Goal: Task Accomplishment & Management: Manage account settings

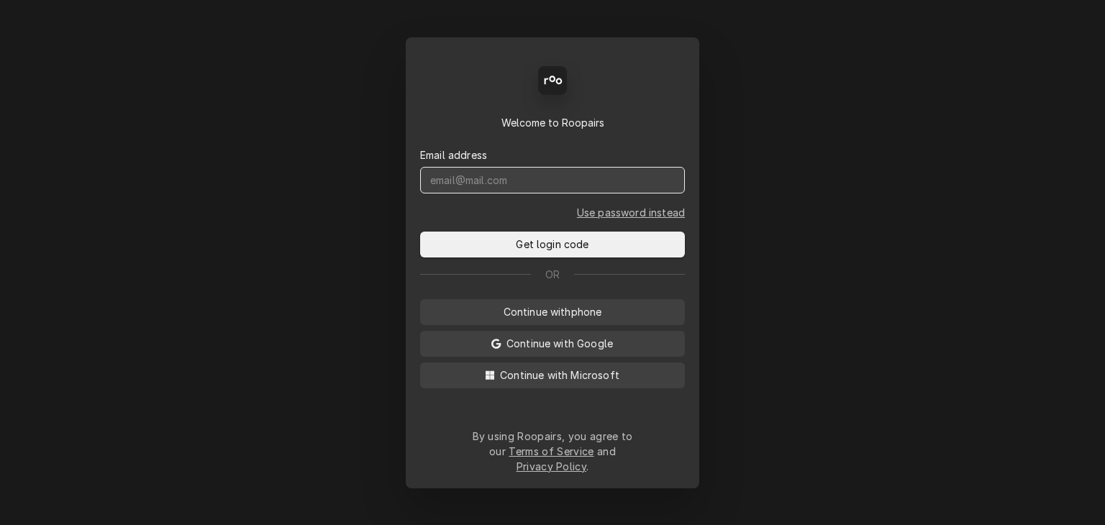
click at [507, 191] on input "Dynamic Content Wrapper" at bounding box center [552, 180] width 265 height 27
click at [420, 232] on button "Get login code" at bounding box center [552, 245] width 265 height 26
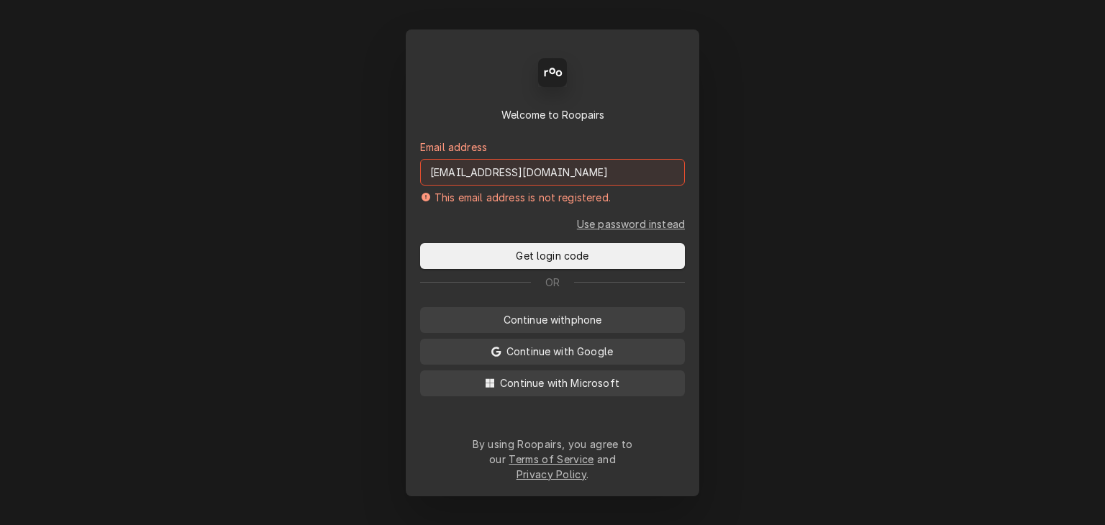
drag, startPoint x: 473, startPoint y: 183, endPoint x: 422, endPoint y: 184, distance: 50.4
click at [422, 184] on input "abuigues@cornerstoneequipmentrepair.com" at bounding box center [552, 172] width 265 height 27
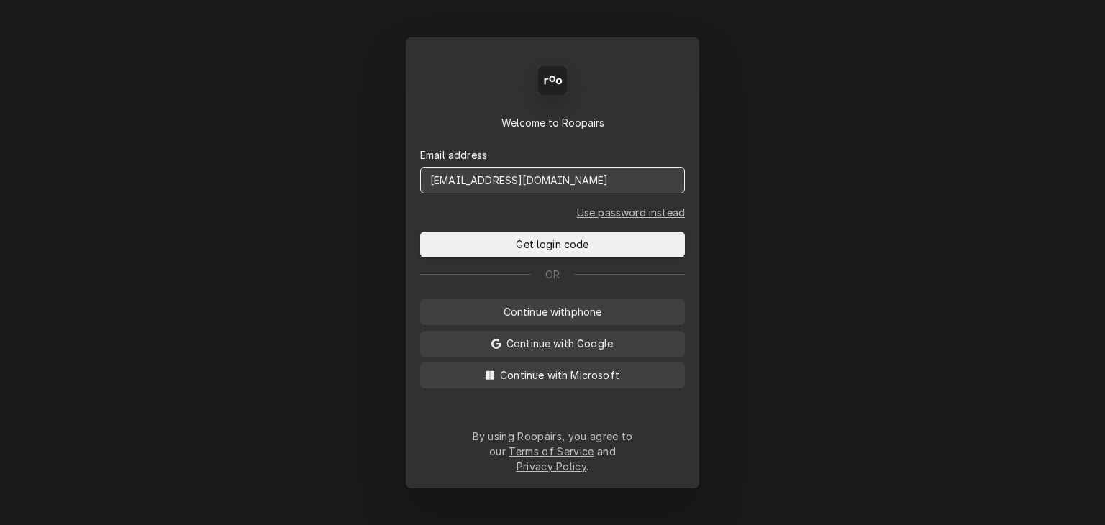
type input "service@cornerstoneequipmentrepair.com"
click at [420, 232] on button "Get login code" at bounding box center [552, 245] width 265 height 26
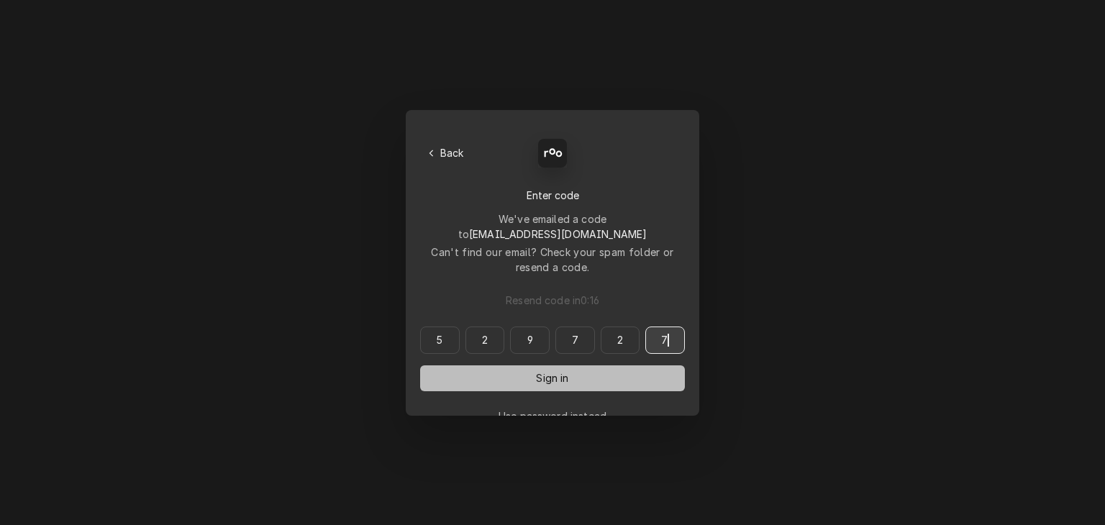
type input "529727"
click at [524, 366] on button "Sign in" at bounding box center [552, 379] width 265 height 26
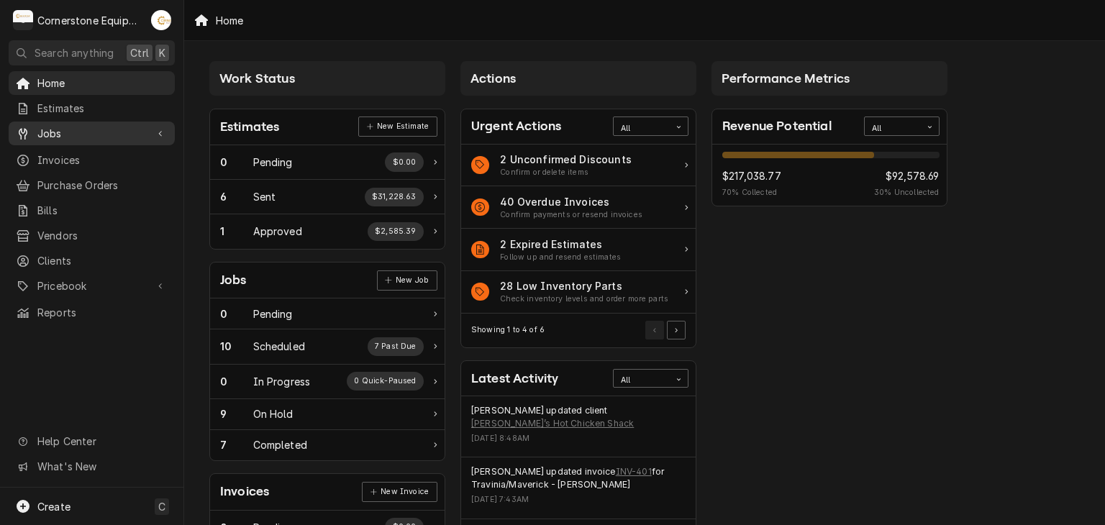
click at [59, 136] on span "Jobs" at bounding box center [91, 133] width 109 height 15
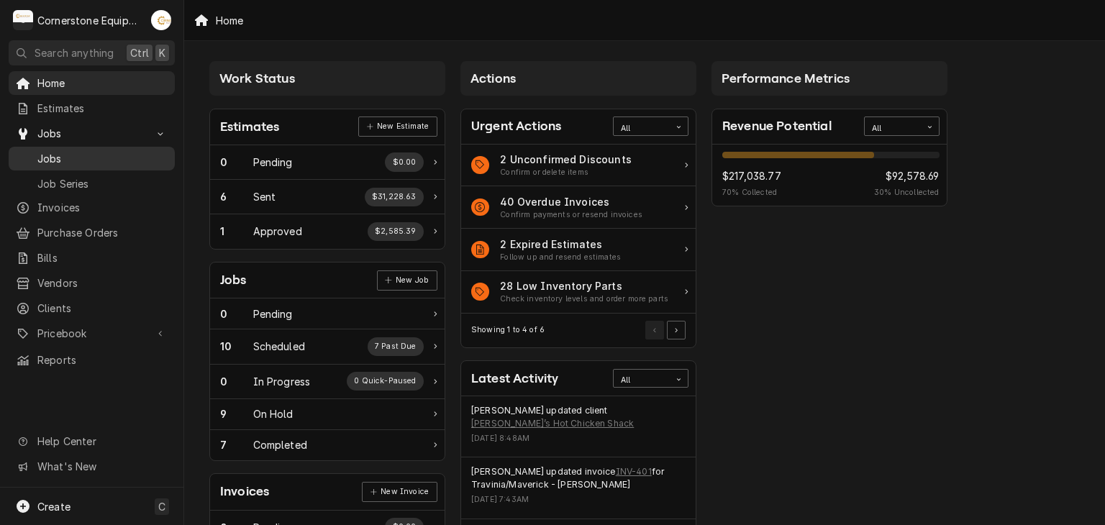
click at [57, 151] on span "Jobs" at bounding box center [102, 158] width 130 height 15
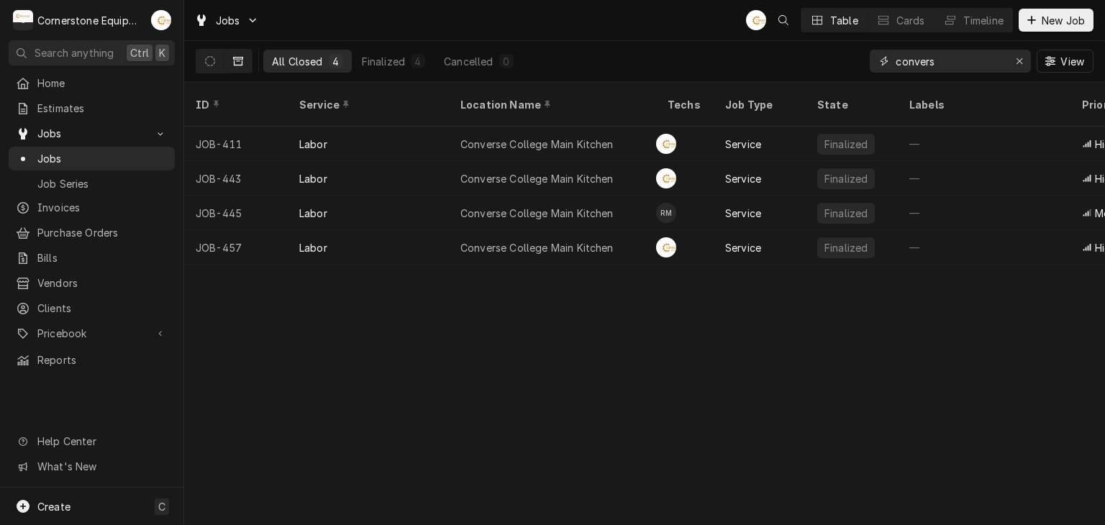
click at [1021, 63] on icon "Erase input" at bounding box center [1020, 61] width 8 height 10
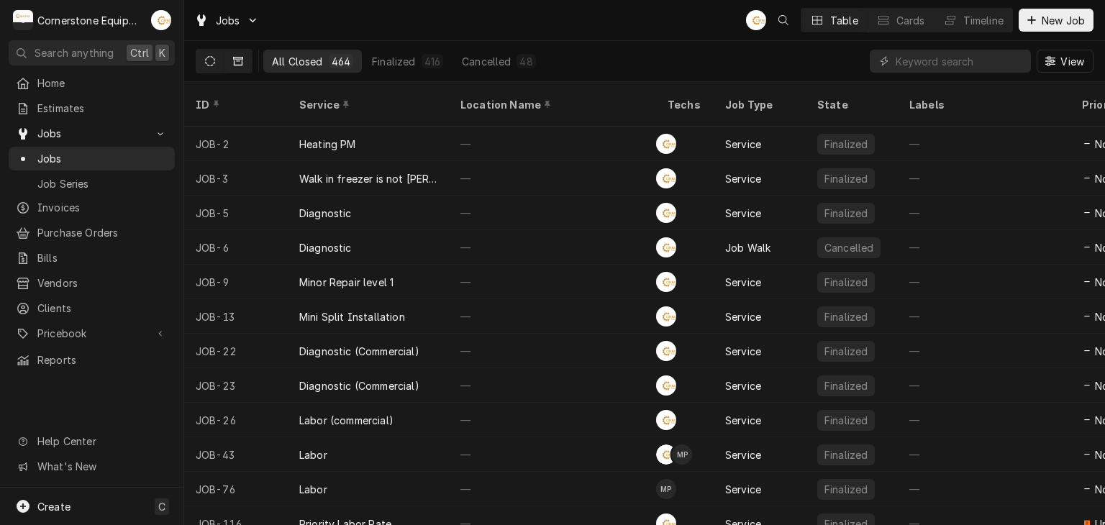
click at [207, 55] on button "Dynamic Content Wrapper" at bounding box center [209, 61] width 27 height 23
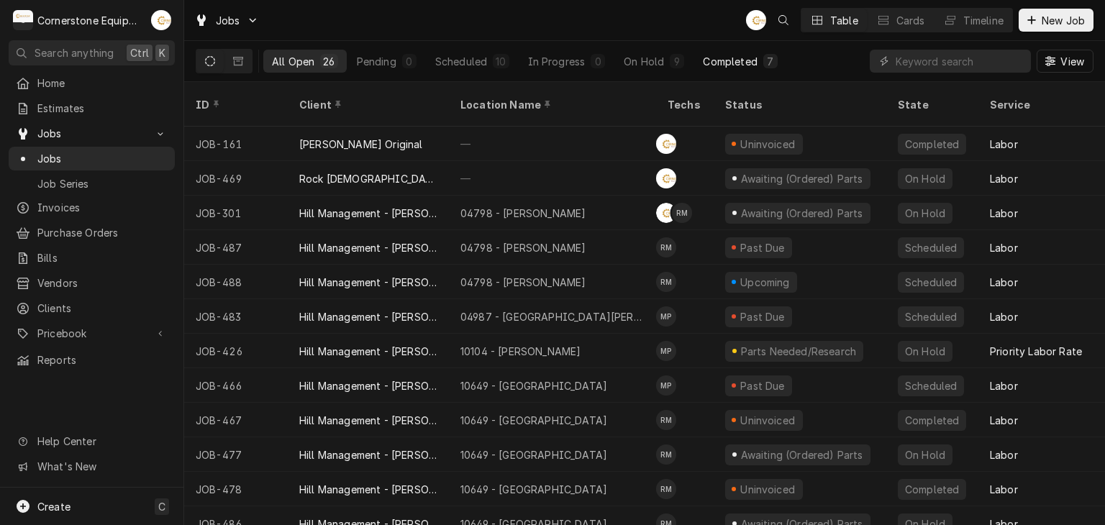
click at [728, 61] on div "Completed" at bounding box center [730, 61] width 54 height 15
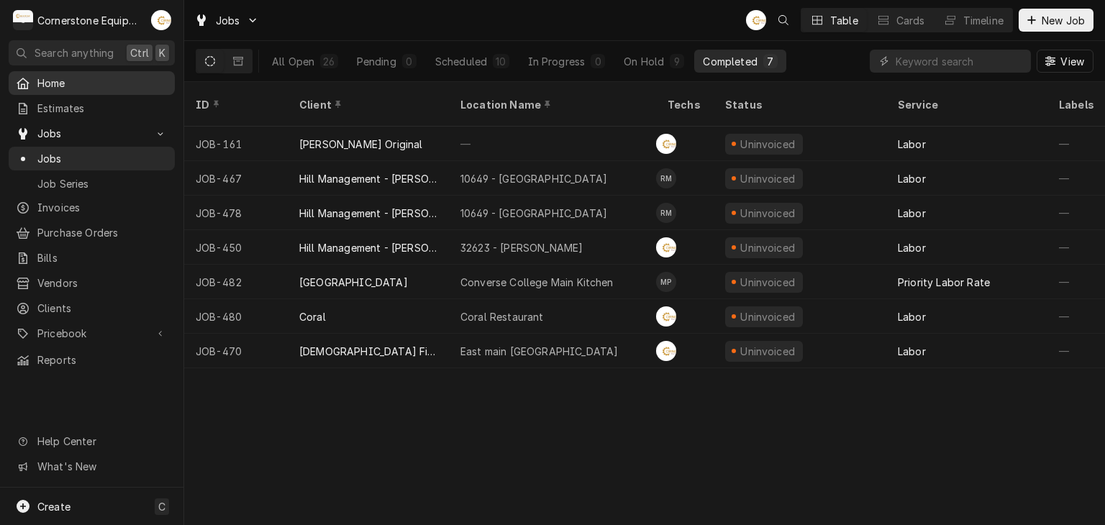
click at [92, 88] on div "Home" at bounding box center [92, 83] width 160 height 18
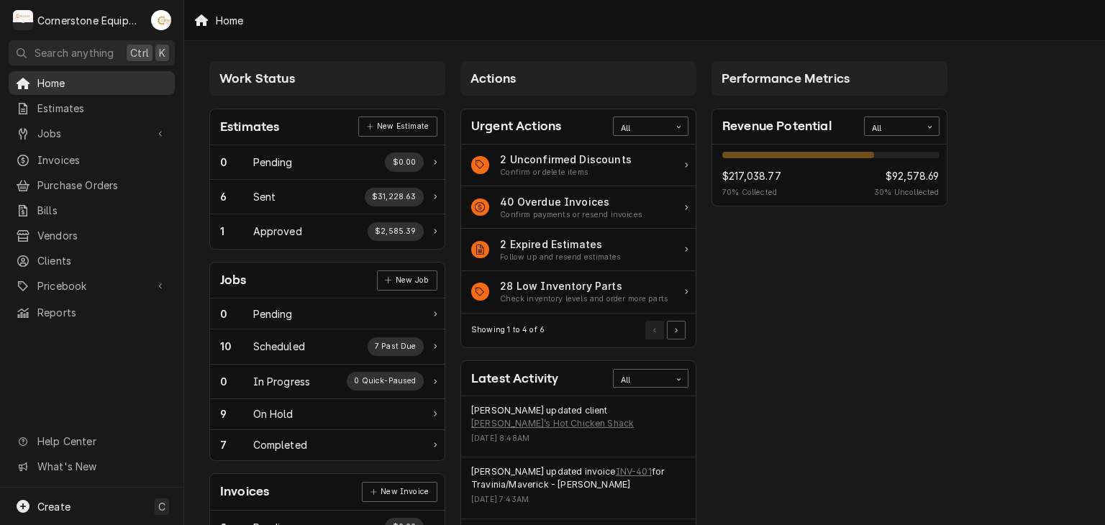
click at [70, 81] on span "Home" at bounding box center [102, 83] width 130 height 15
click at [78, 162] on span "Invoices" at bounding box center [102, 160] width 130 height 15
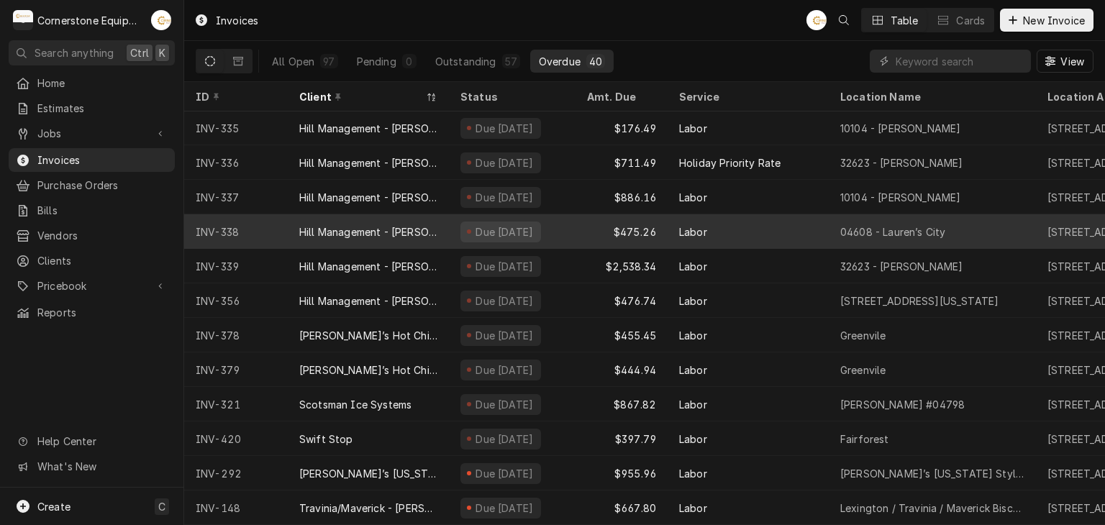
scroll to position [689, 0]
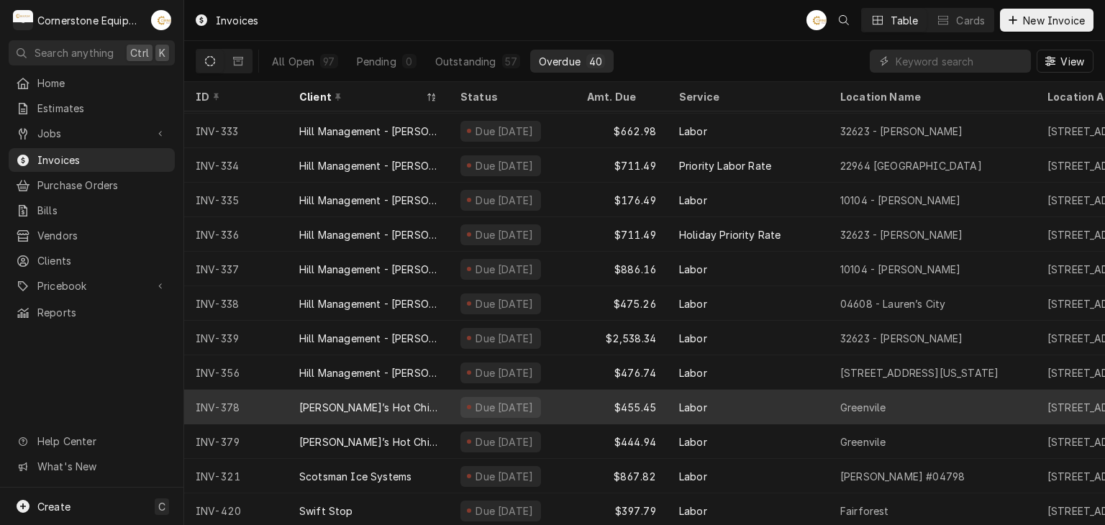
click at [461, 415] on div "Due 13 days ago" at bounding box center [512, 407] width 127 height 35
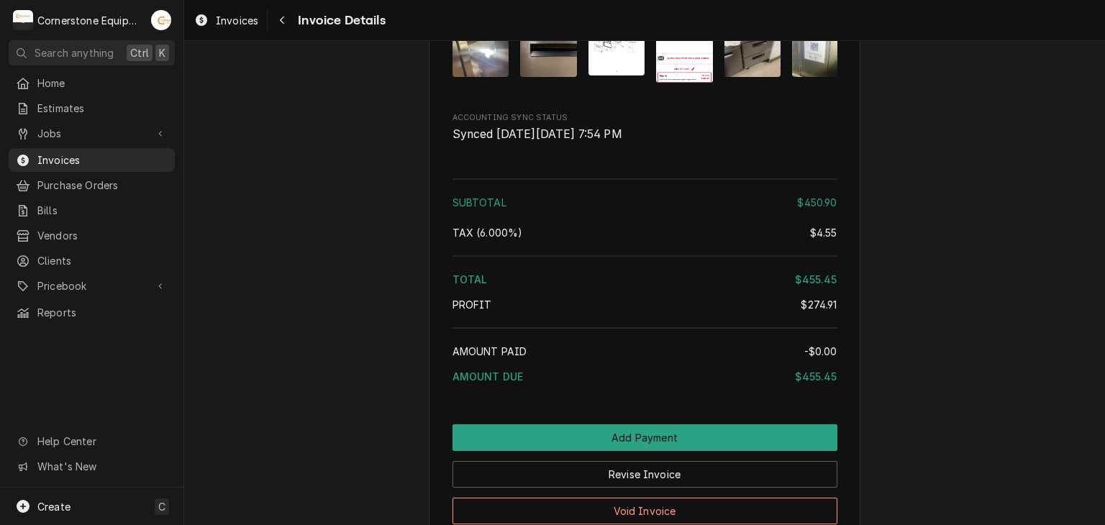
scroll to position [2988, 0]
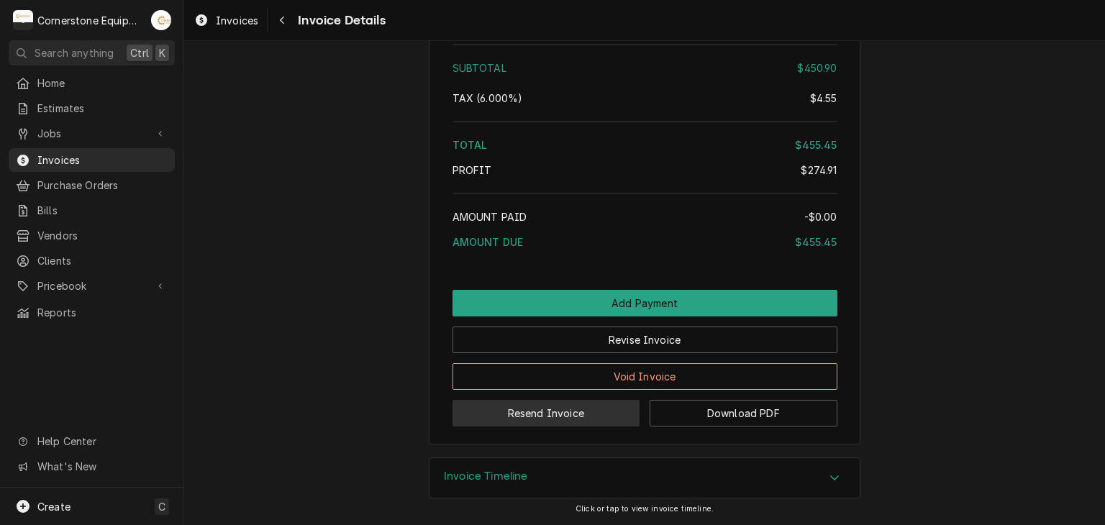
click at [517, 410] on button "Resend Invoice" at bounding box center [547, 413] width 188 height 27
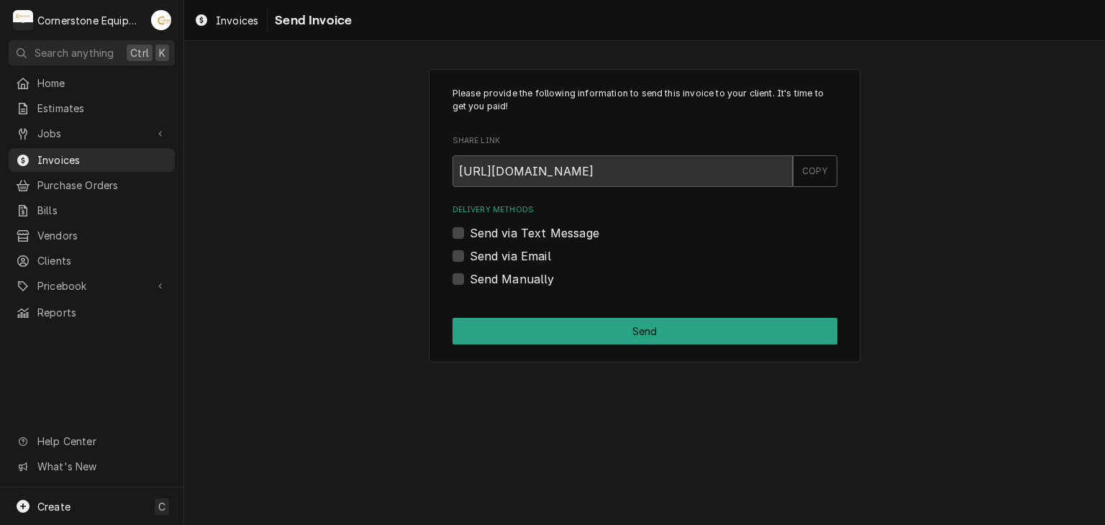
click at [520, 225] on label "Send via Text Message" at bounding box center [535, 233] width 130 height 17
click at [520, 225] on input "Send via Text Message" at bounding box center [662, 241] width 385 height 32
checkbox input "true"
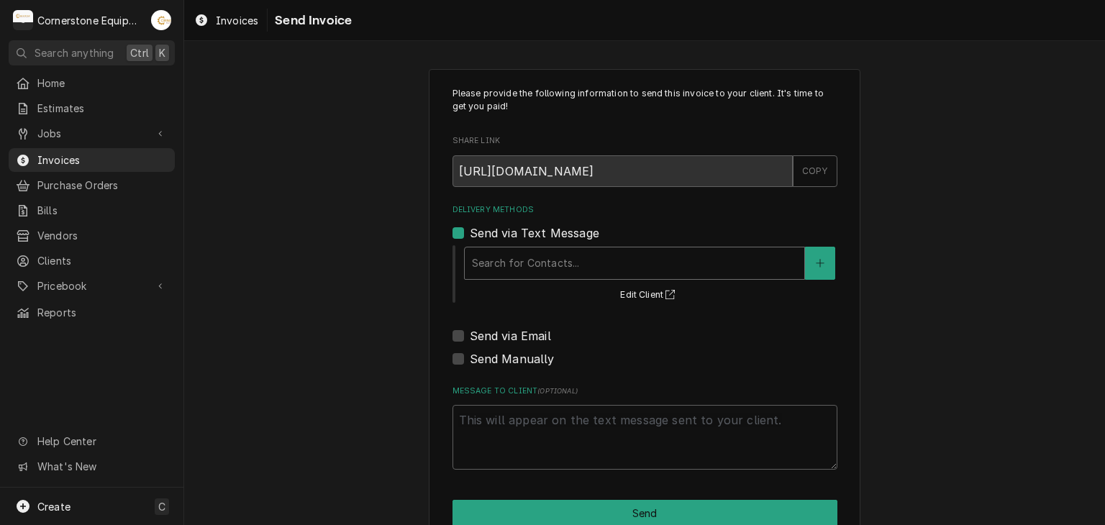
click at [516, 263] on div "Delivery Methods" at bounding box center [634, 263] width 325 height 26
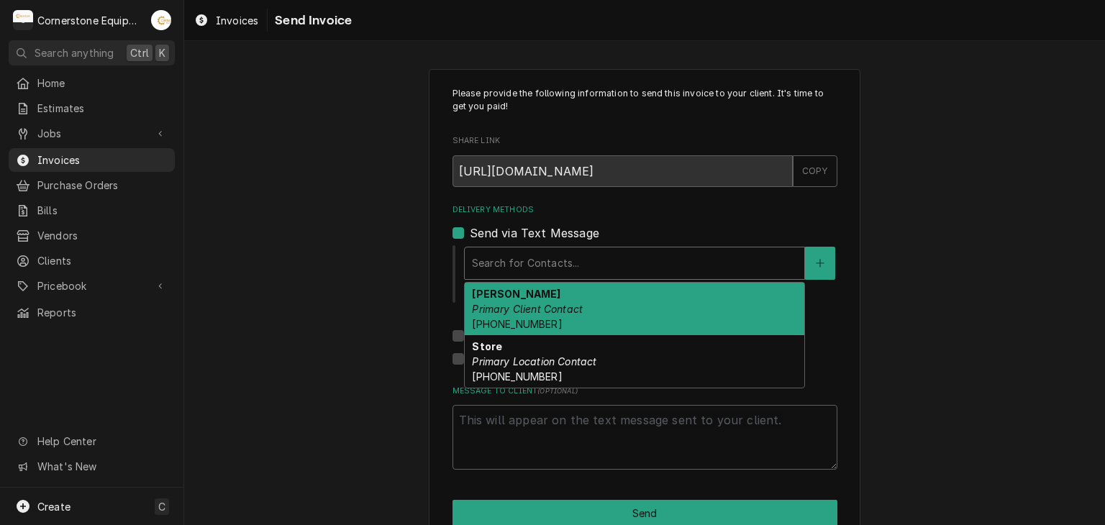
click at [570, 298] on div "Jeremiah Kline Primary Client Contact (864) 999-3433" at bounding box center [635, 309] width 340 height 53
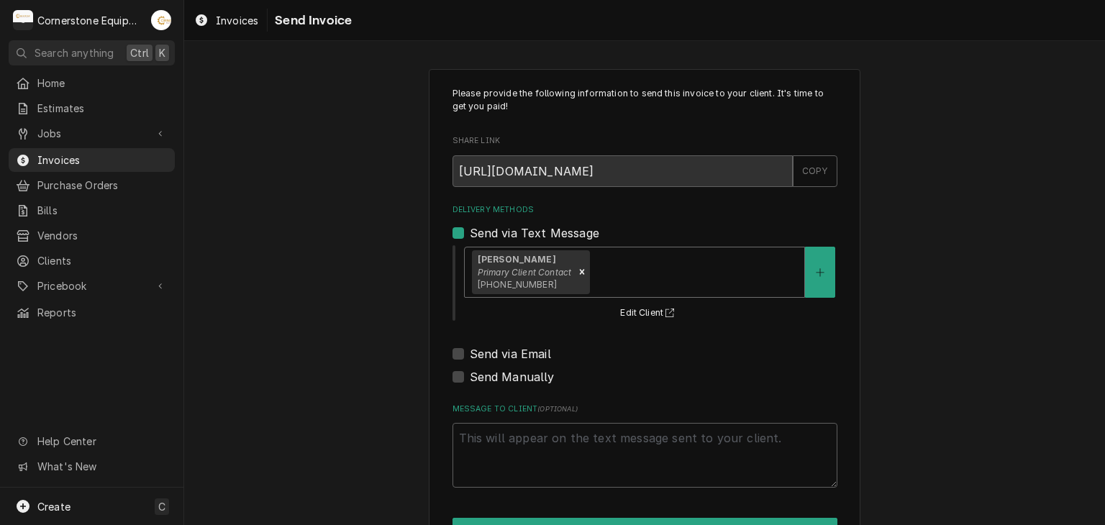
type textarea "x"
click at [494, 348] on label "Send via Email" at bounding box center [510, 353] width 81 height 17
click at [494, 348] on input "Send via Email" at bounding box center [662, 361] width 385 height 32
checkbox input "true"
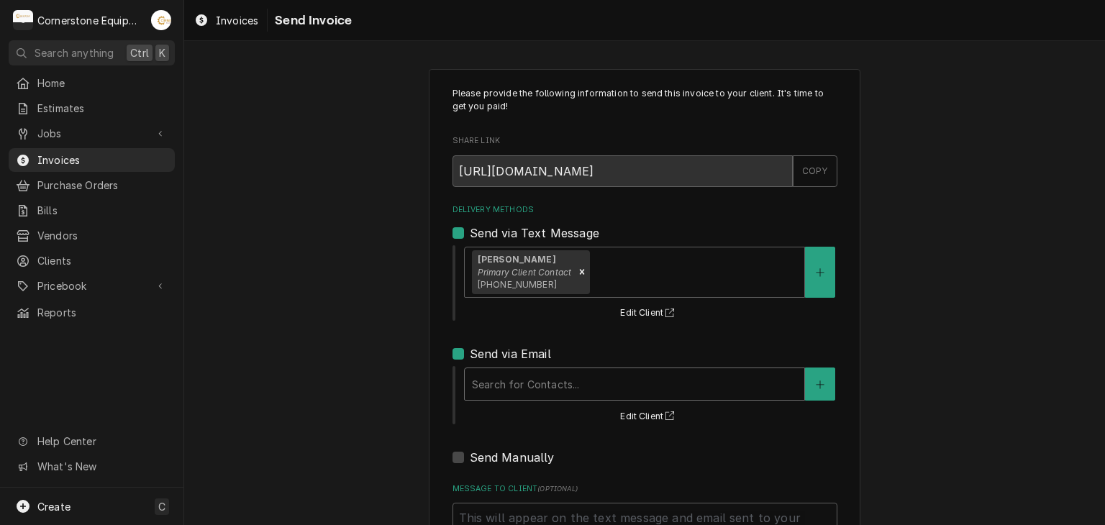
click at [493, 374] on div "Delivery Methods" at bounding box center [634, 384] width 325 height 26
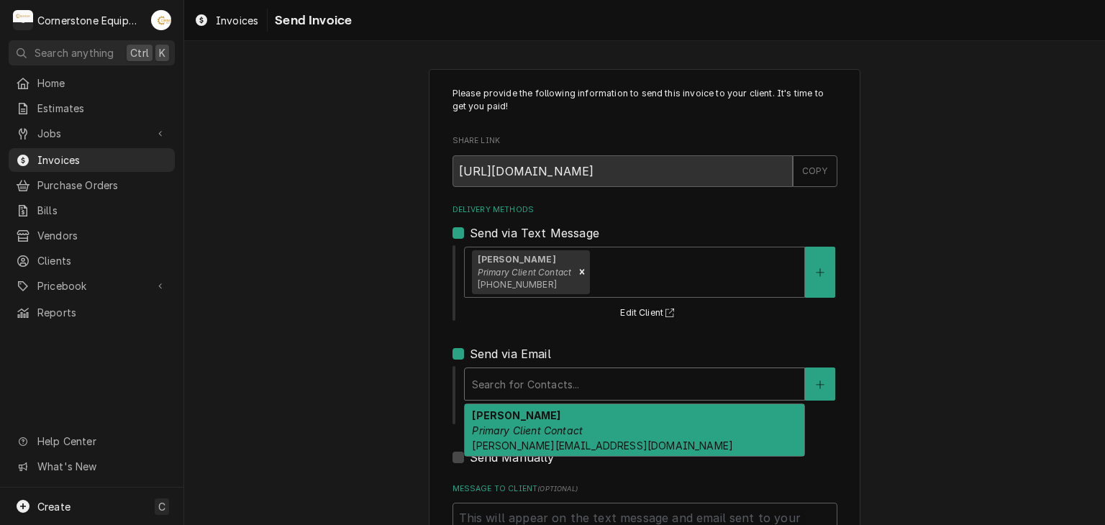
click at [506, 441] on span "jeremiah@rockyshotchickenshack.com" at bounding box center [602, 446] width 261 height 12
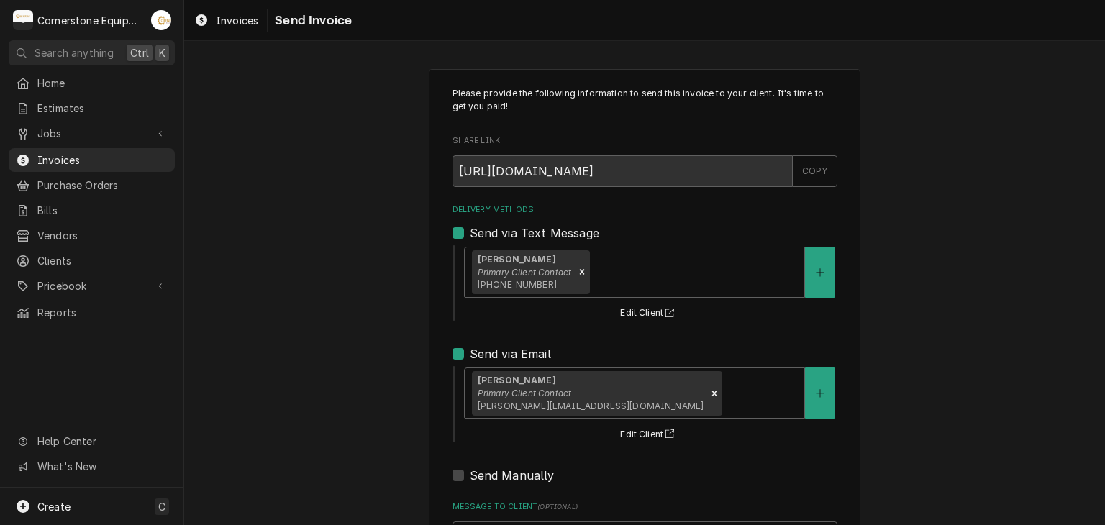
click at [361, 353] on div "Please provide the following information to send this invoice to your client. I…" at bounding box center [644, 365] width 921 height 618
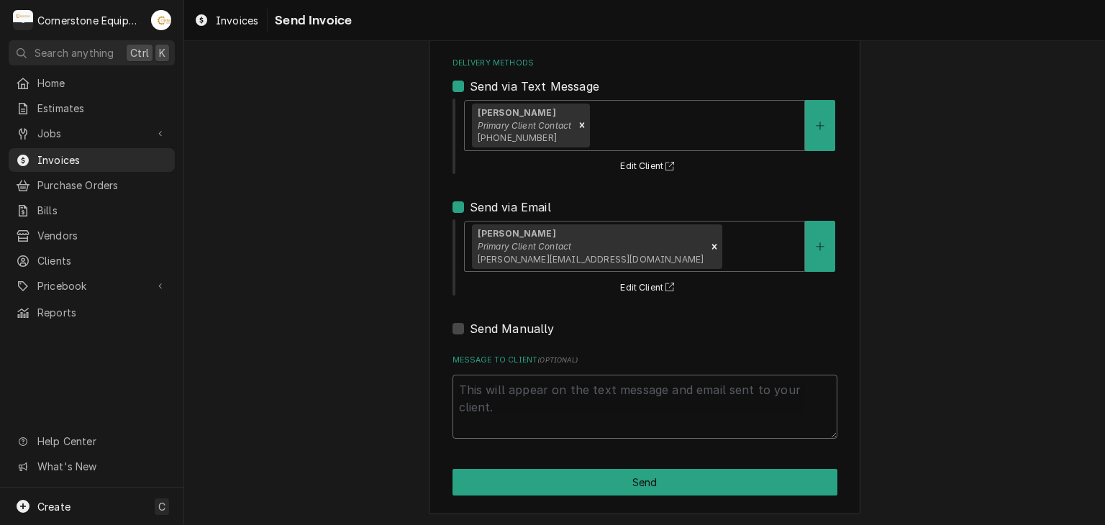
click at [481, 395] on textarea "Message to Client ( optional )" at bounding box center [645, 407] width 385 height 65
type textarea "x"
type textarea "T"
type textarea "x"
type textarea "Tha"
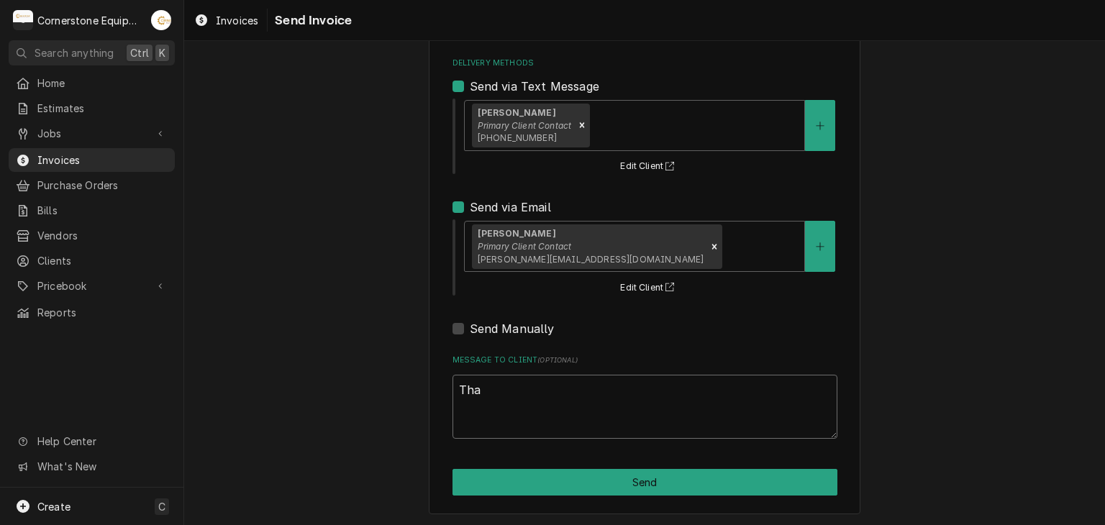
type textarea "x"
type textarea "Than"
type textarea "x"
type textarea "Thank"
type textarea "x"
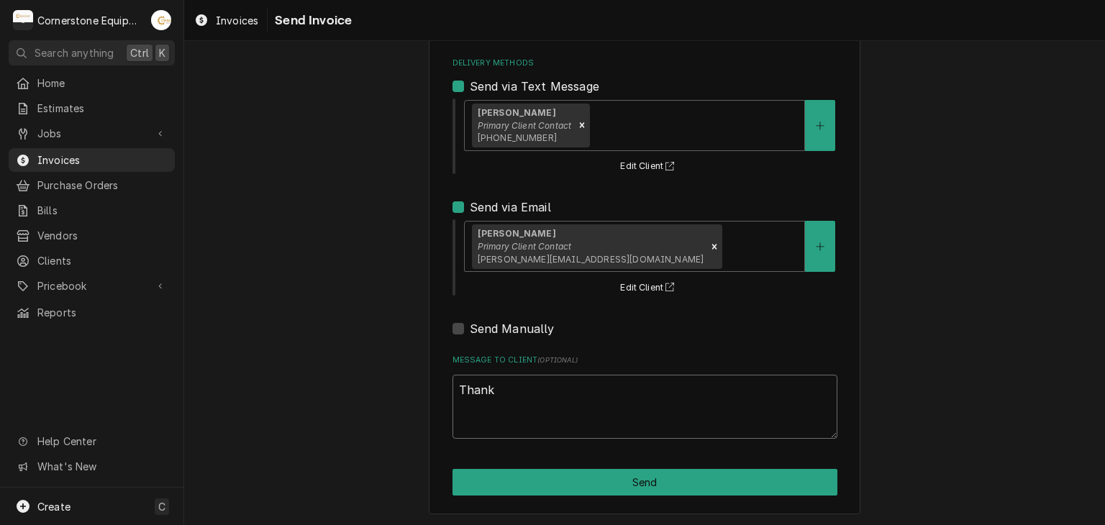
type textarea "Thank"
type textarea "x"
type textarea "Thank y"
type textarea "x"
type textarea "Thank yo"
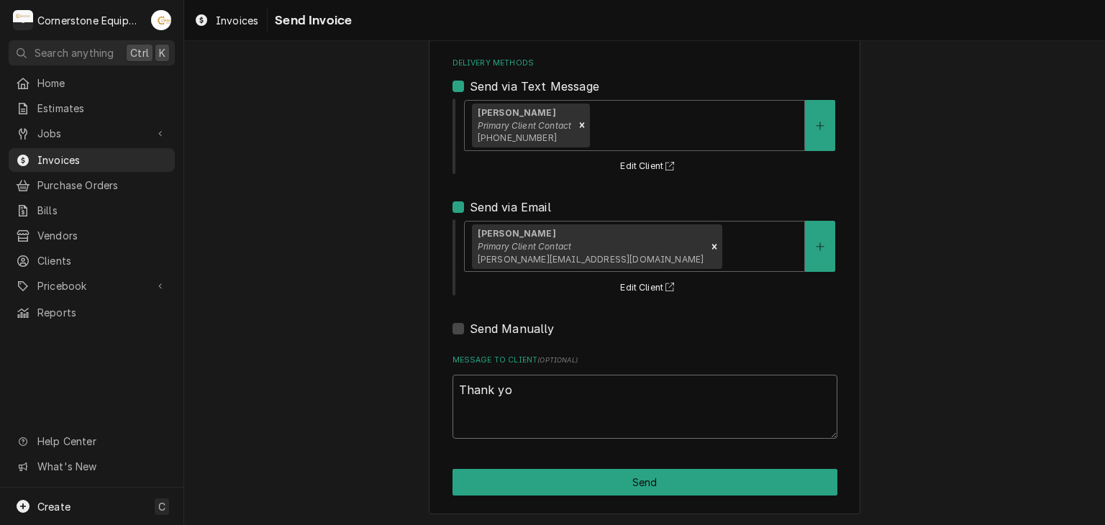
type textarea "x"
type textarea "Thank you"
type textarea "x"
type textarea "Thank you"
type textarea "x"
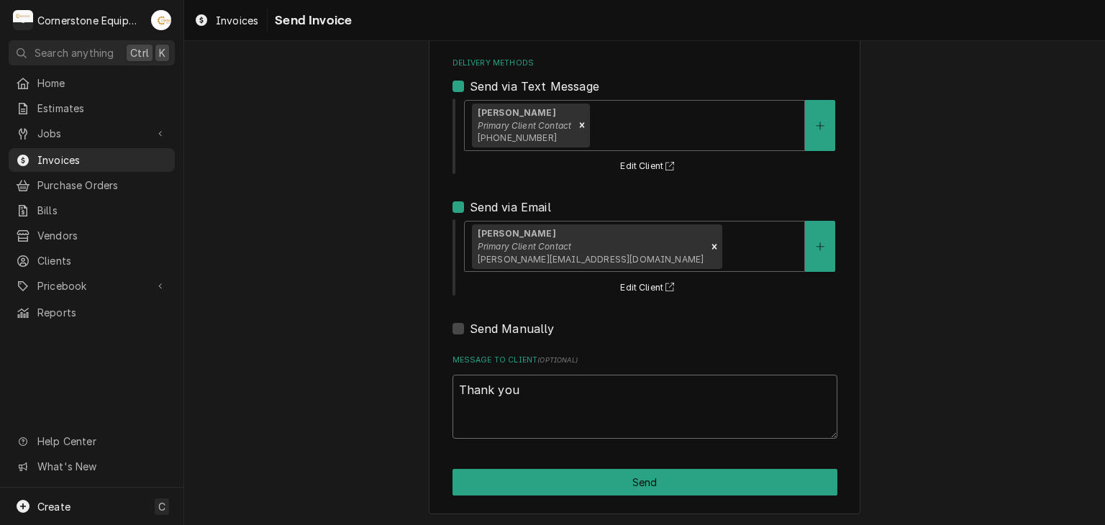
type textarea "Thank you f"
type textarea "x"
type textarea "Thank you fo"
type textarea "x"
type textarea "Thank you for"
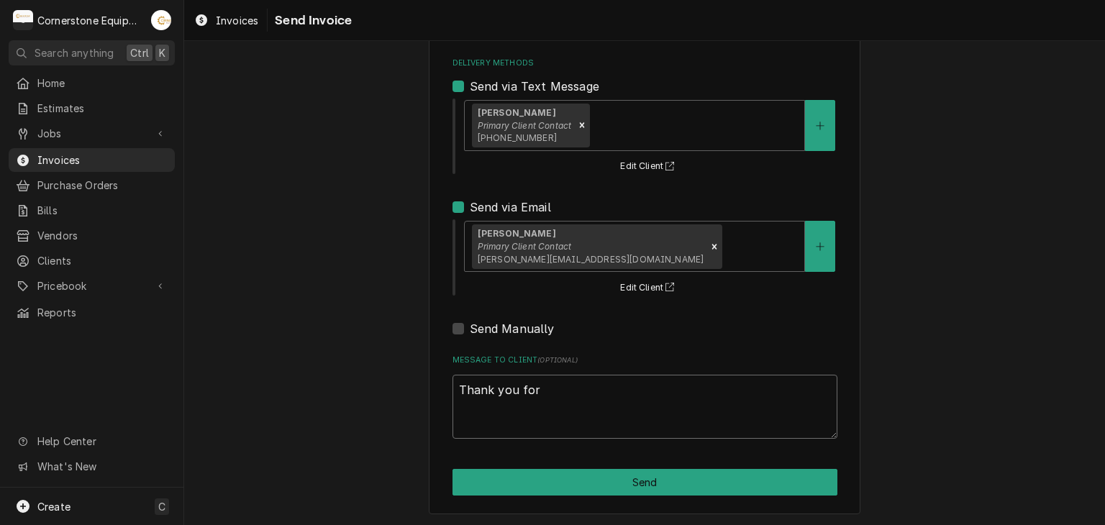
type textarea "x"
type textarea "Thank you for"
type textarea "x"
type textarea "Thank you for t"
type textarea "x"
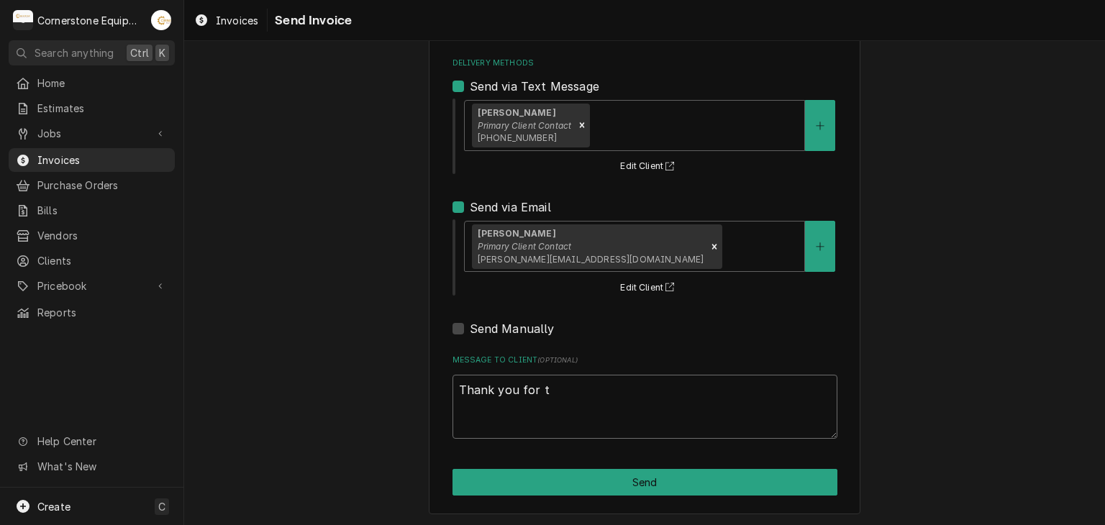
type textarea "Thank you for th"
type textarea "x"
type textarea "Thank you for the"
type textarea "x"
type textarea "Thank you for the"
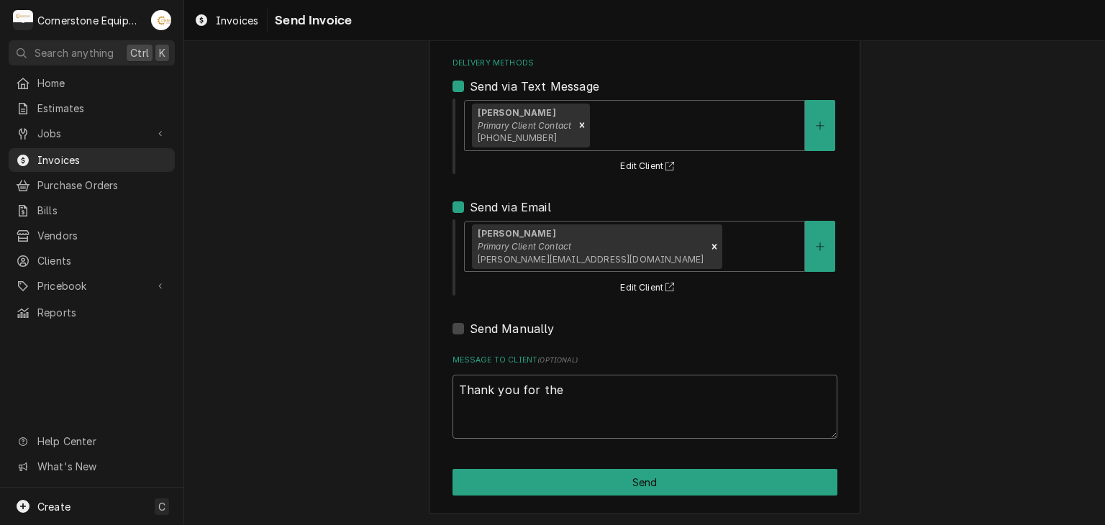
type textarea "x"
type textarea "Thank you for the o"
type textarea "x"
type textarea "Thank you for the op"
type textarea "x"
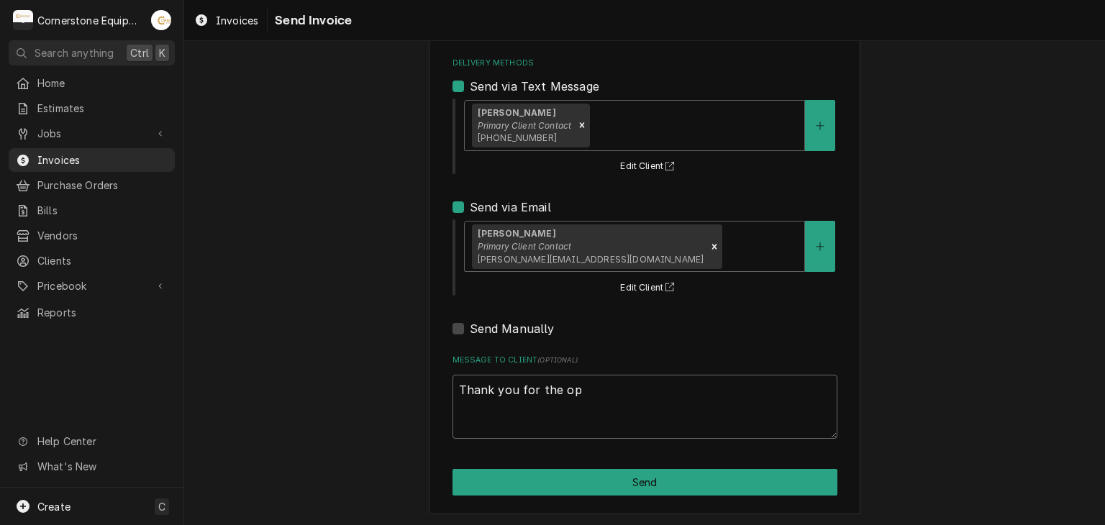
type textarea "Thank you for the opp"
type textarea "x"
type textarea "Thank you for the oppo"
type textarea "x"
type textarea "Thank you for the opport"
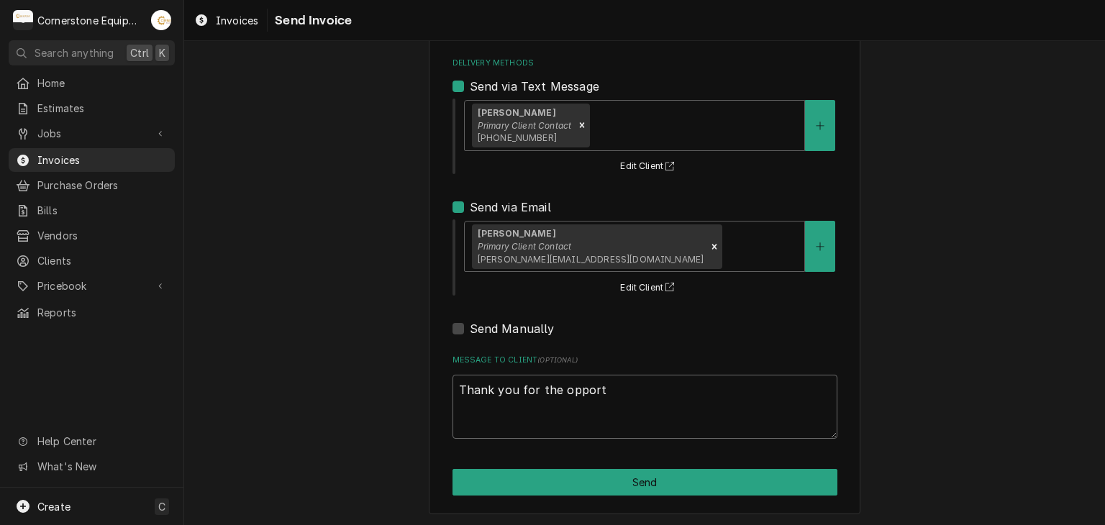
type textarea "x"
type textarea "Thank you for the opportu"
type textarea "x"
type textarea "Thank you for the opportun"
type textarea "x"
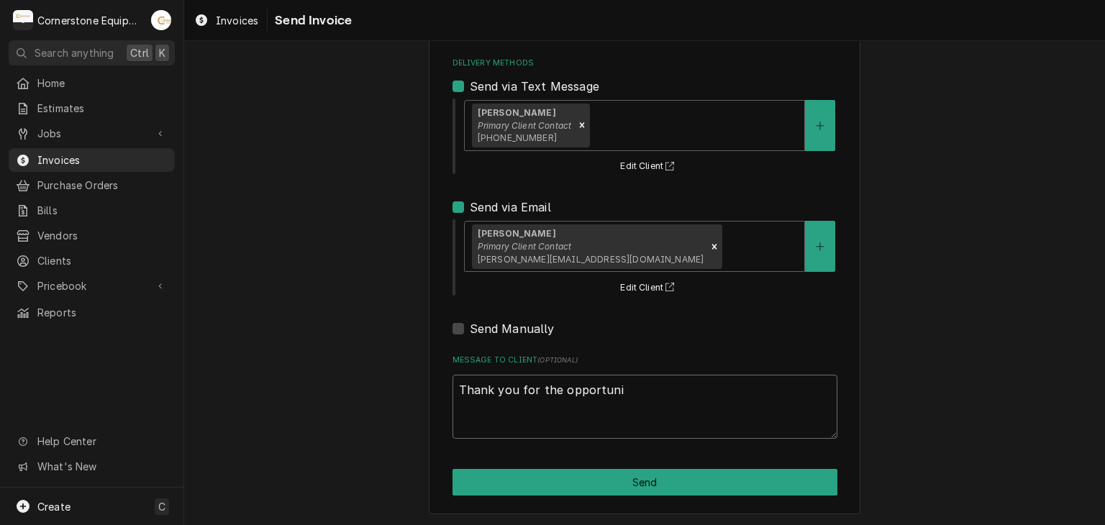
type textarea "Thank you for the opportunit"
type textarea "x"
type textarea "Thank you for the opportunity"
type textarea "x"
type textarea "Thank you for the opportunity"
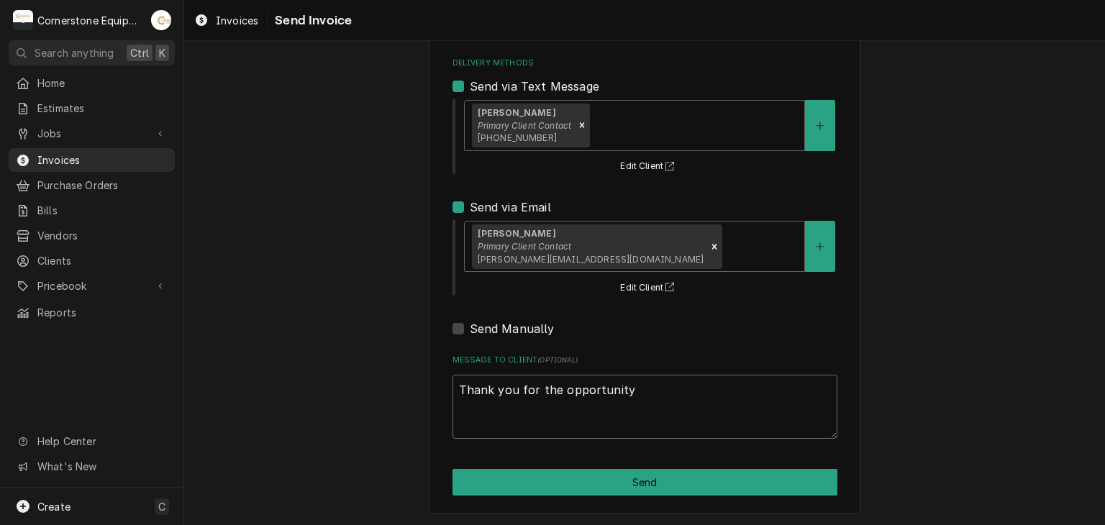
type textarea "x"
type textarea "Thank you for the opportunity t"
type textarea "x"
type textarea "Thank you for the opportunity to"
type textarea "x"
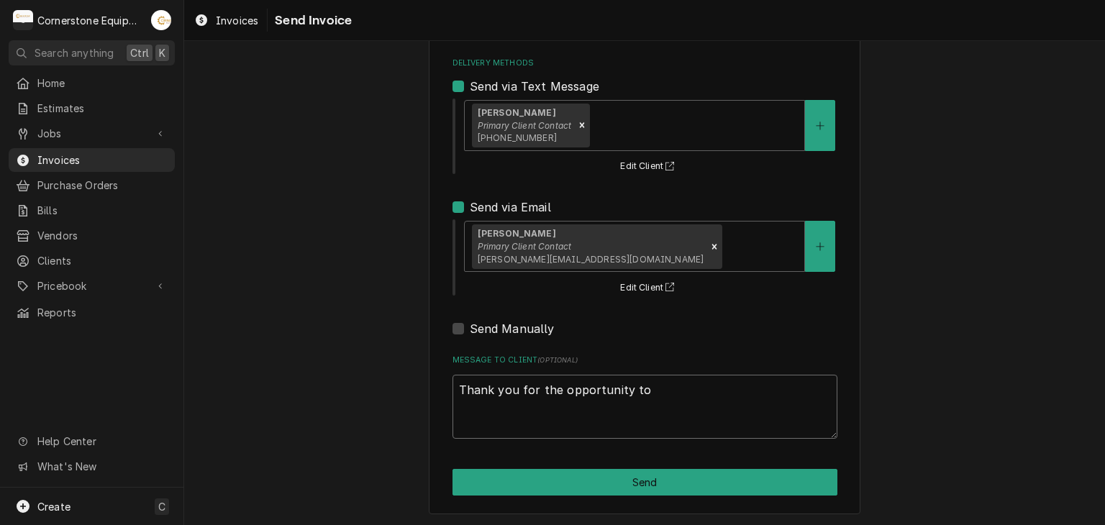
type textarea "Thank you for the opportunity to"
type textarea "x"
type textarea "Thank you for the opportunity to b"
type textarea "x"
type textarea "Thank you for the opportunity to be"
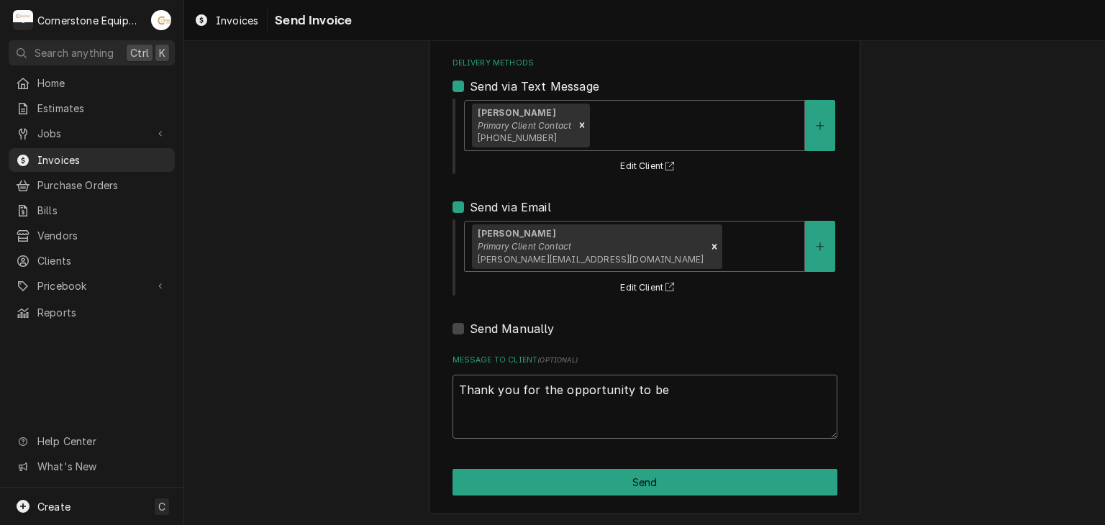
type textarea "x"
type textarea "Thank you for the opportunity to be"
type textarea "x"
type textarea "Thank you for the opportunity to be o"
type textarea "x"
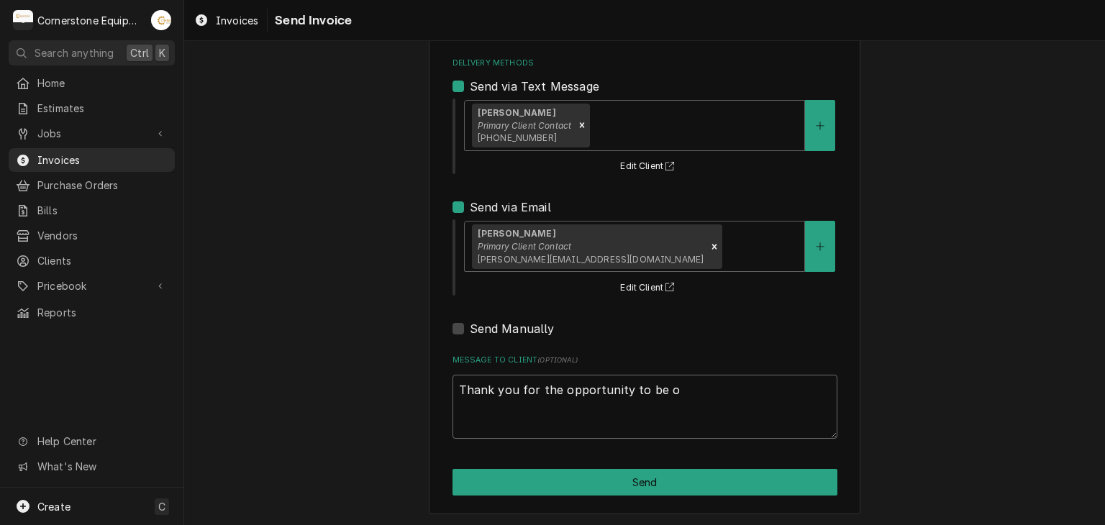
type textarea "Thank you for the opportunity to be of"
type textarea "x"
type textarea "Thank you for the opportunity to be of"
type textarea "x"
type textarea "Thank you for the opportunity to be of s"
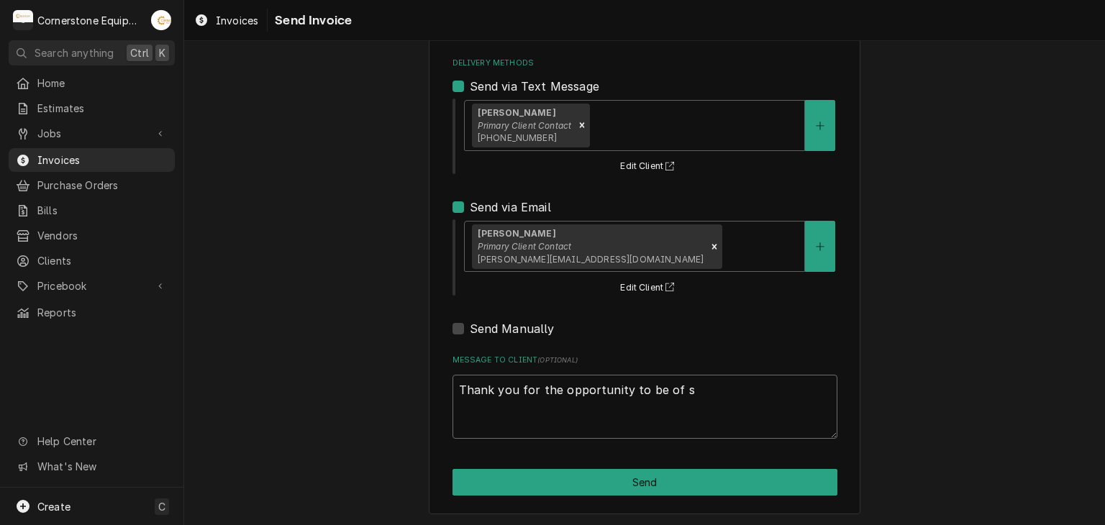
type textarea "x"
type textarea "Thank you for the opportunity to be of se"
type textarea "x"
type textarea "Thank you for the opportunity to be of see"
type textarea "x"
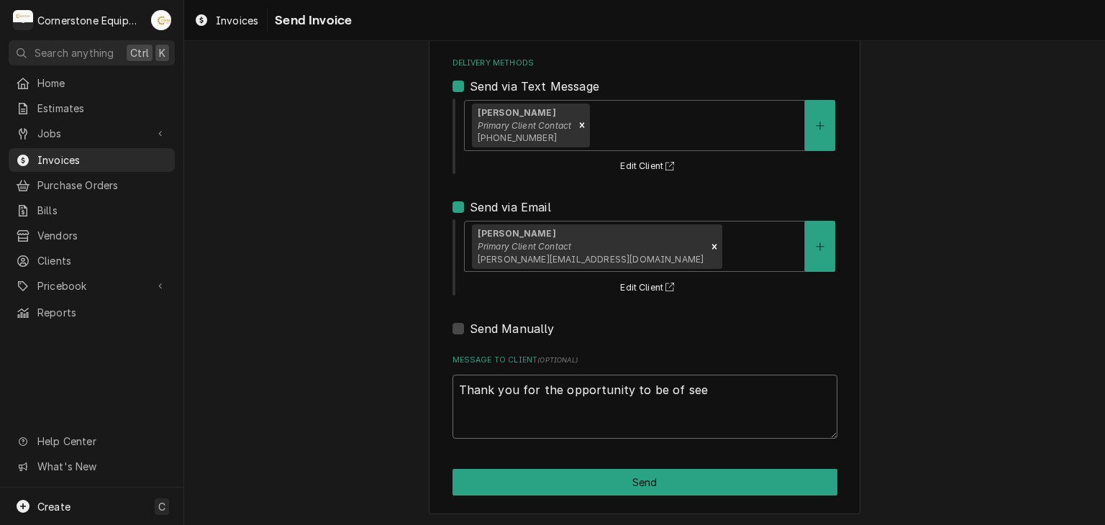
type textarea "Thank you for the opportunity to be of seer"
type textarea "x"
type textarea "Thank you for the opportunity to be of seerv"
type textarea "x"
type textarea "Thank you for the opportunity to be of seervi"
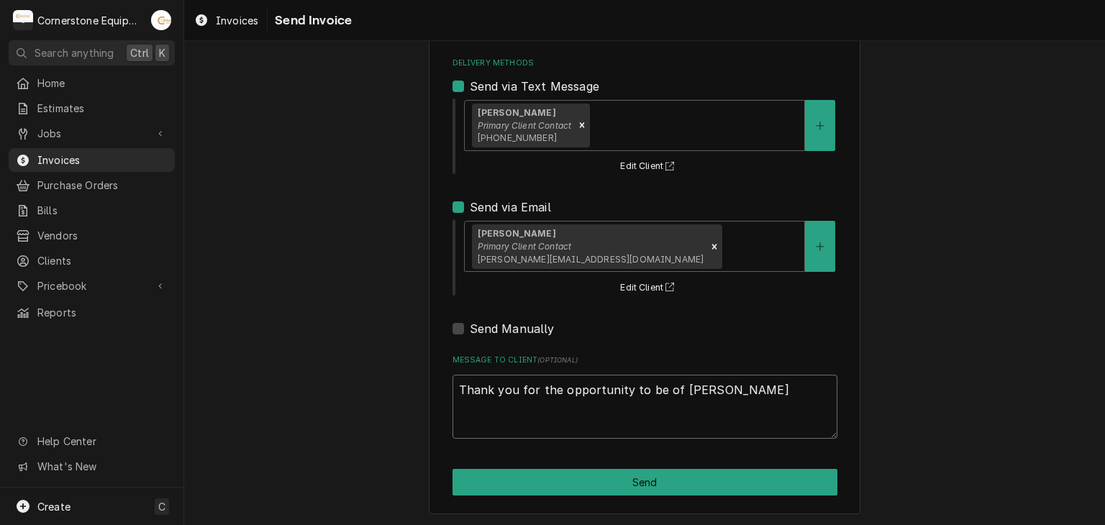
type textarea "x"
type textarea "Thank you for the opportunity to be of seervic"
type textarea "x"
type textarea "Thank you for the opportunity to be of seervi"
type textarea "x"
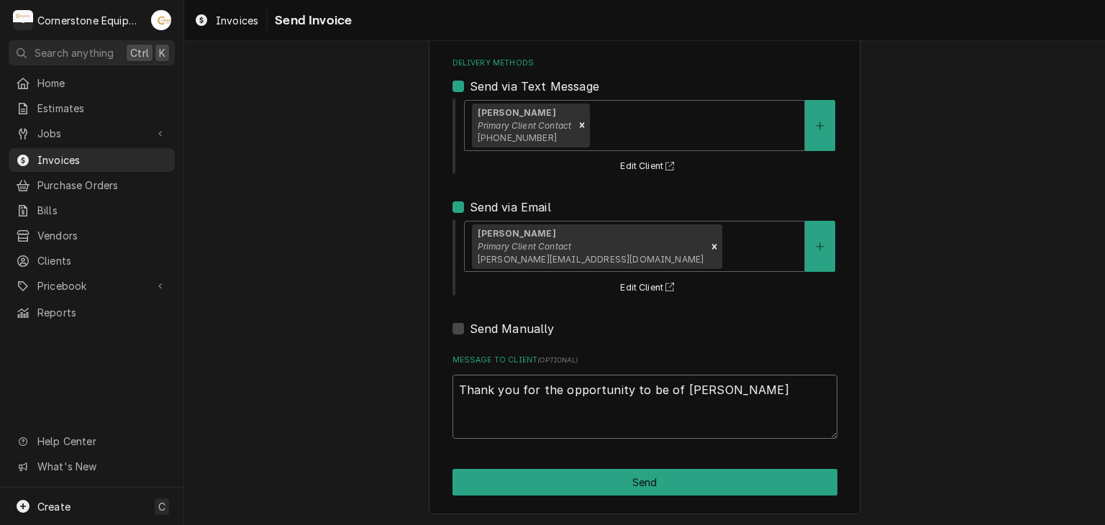
type textarea "Thank you for the opportunity to be of seerv"
type textarea "x"
type textarea "Thank you for the opportunity to be of seer"
type textarea "x"
type textarea "Thank you for the opportunity to be of see"
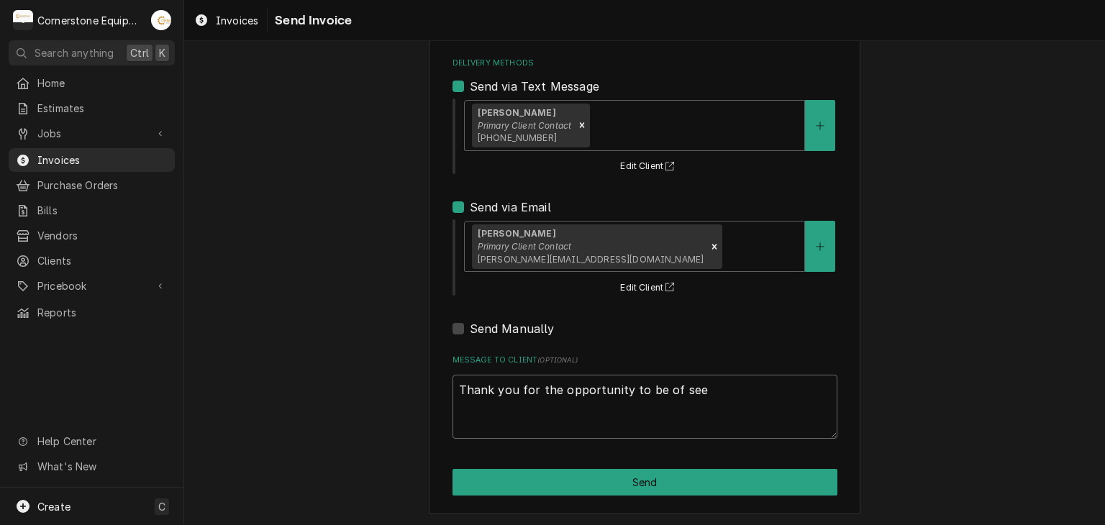
type textarea "x"
type textarea "Thank you for the opportunity to be of seer"
type textarea "x"
type textarea "Thank you for the opportunity to be of see"
type textarea "x"
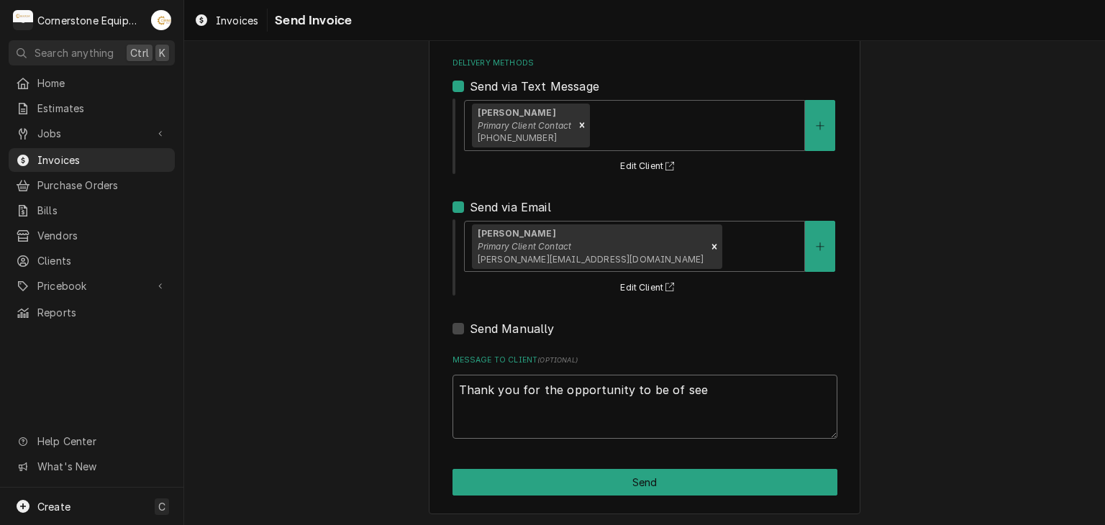
type textarea "Thank you for the opportunity to be of se"
type textarea "x"
type textarea "Thank you for the opportunity to be of ser"
type textarea "x"
type textarea "Thank you for the opportunity to be of seri"
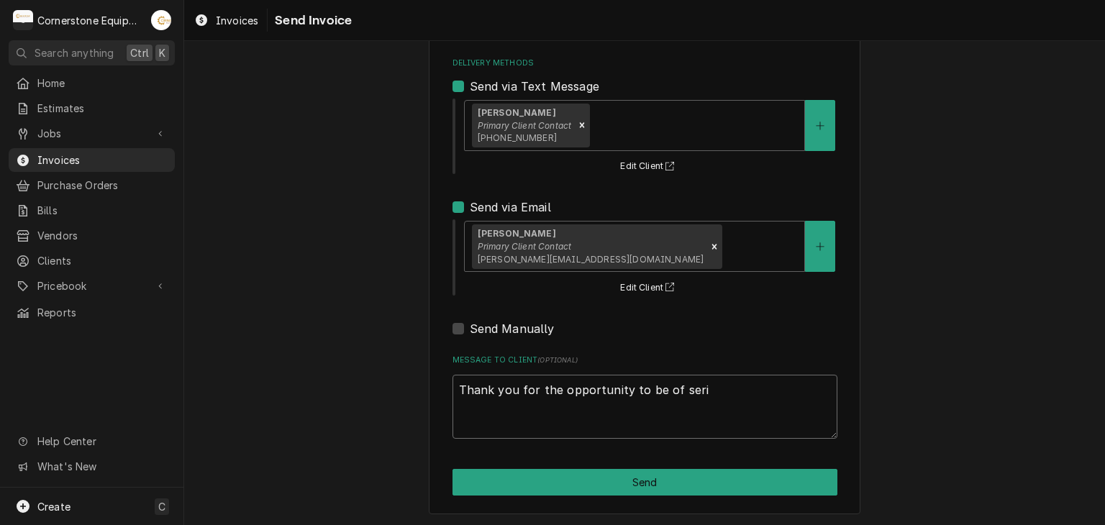
type textarea "x"
type textarea "Thank you for the opportunity to be of ser"
type textarea "x"
type textarea "Thank you for the opportunity to be of serv"
type textarea "x"
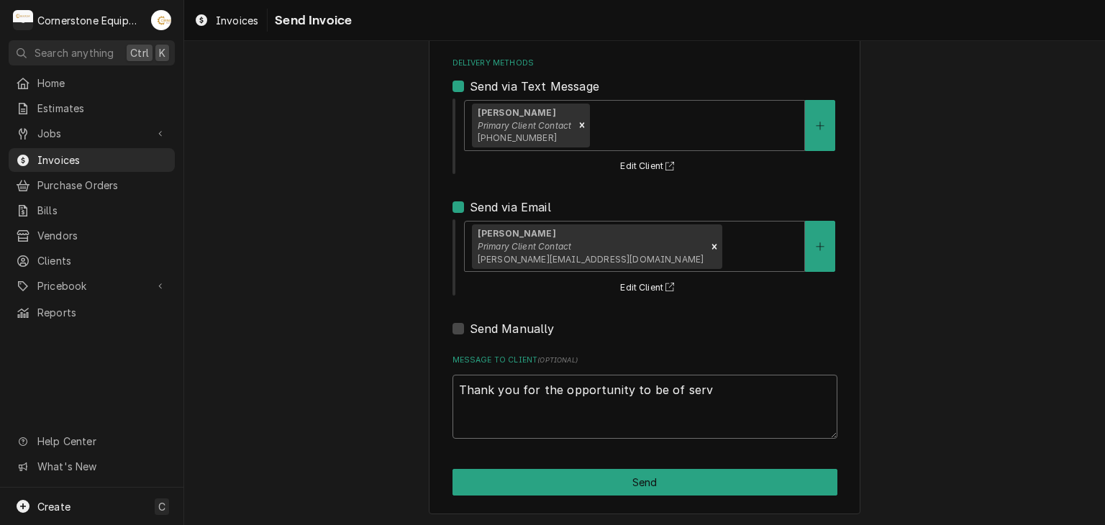
type textarea "Thank you for the opportunity to be of servi"
type textarea "x"
type textarea "Thank you for the opportunity to be of servic"
type textarea "x"
type textarea "Thank you for the opportunity to be of service"
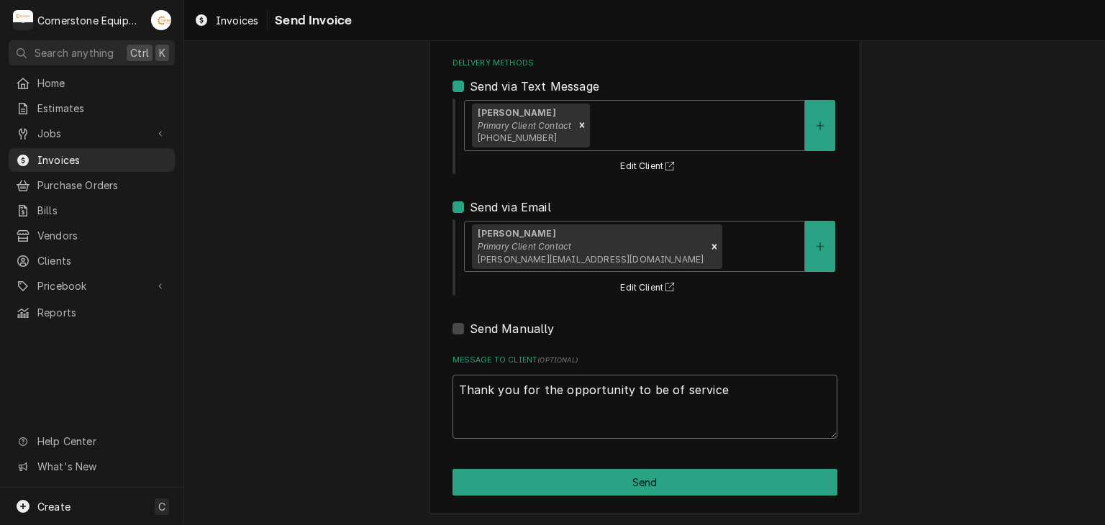
type textarea "x"
click at [479, 397] on textarea "Thank you for the opportunity to be of service!" at bounding box center [645, 407] width 385 height 65
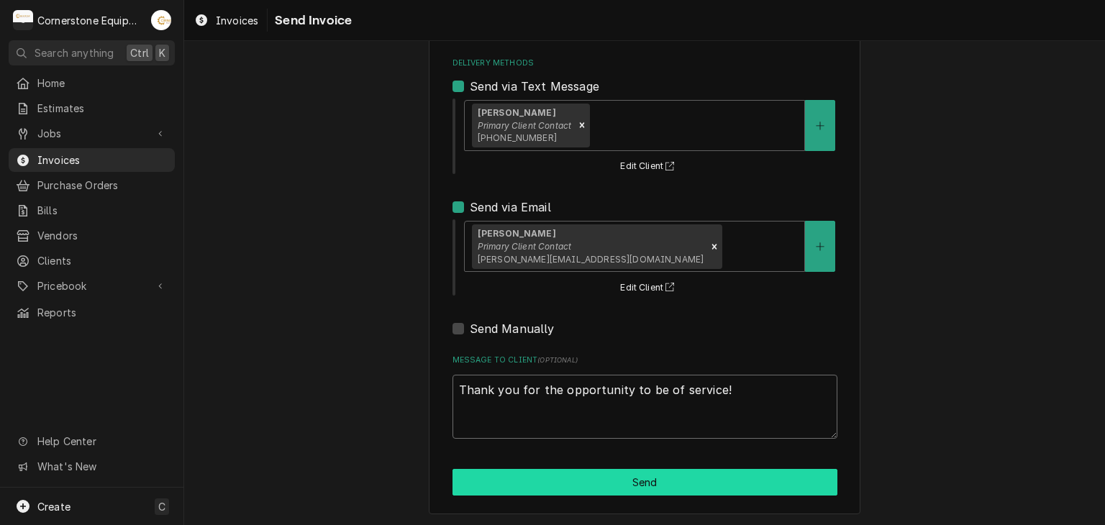
type textarea "Thank you for the opportunity to be of service!"
click at [561, 479] on button "Send" at bounding box center [645, 482] width 385 height 27
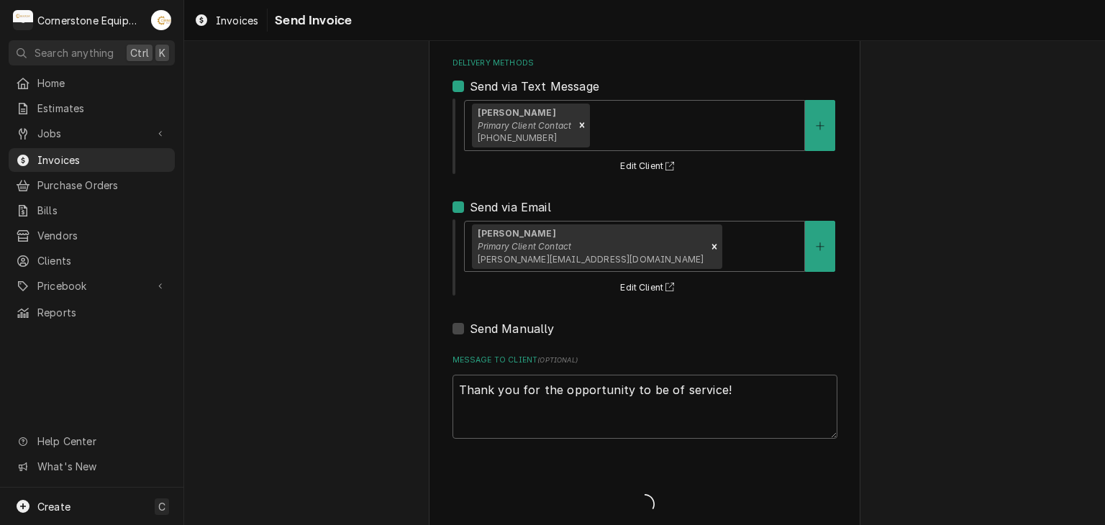
type textarea "x"
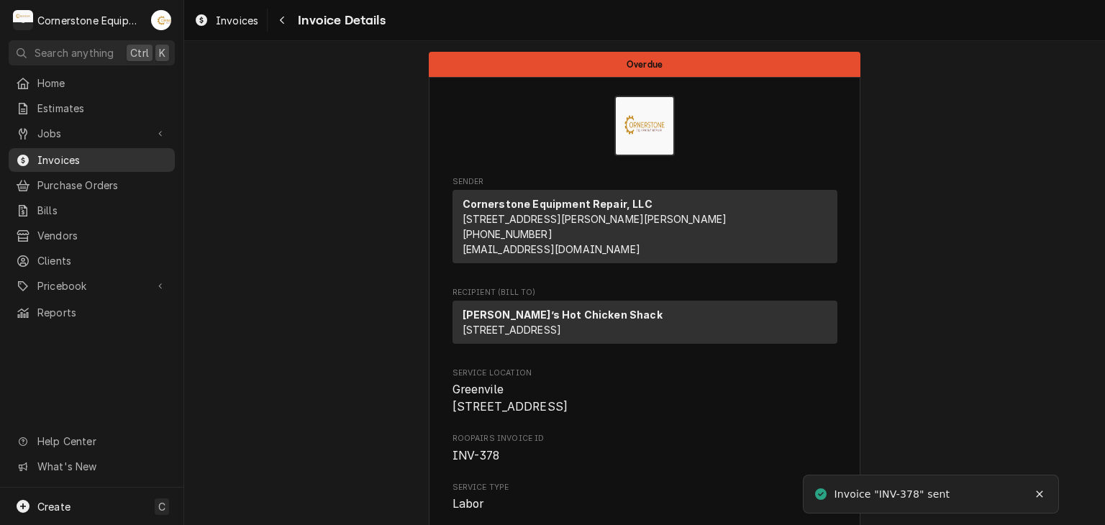
click at [75, 148] on link "Invoices" at bounding box center [92, 160] width 166 height 24
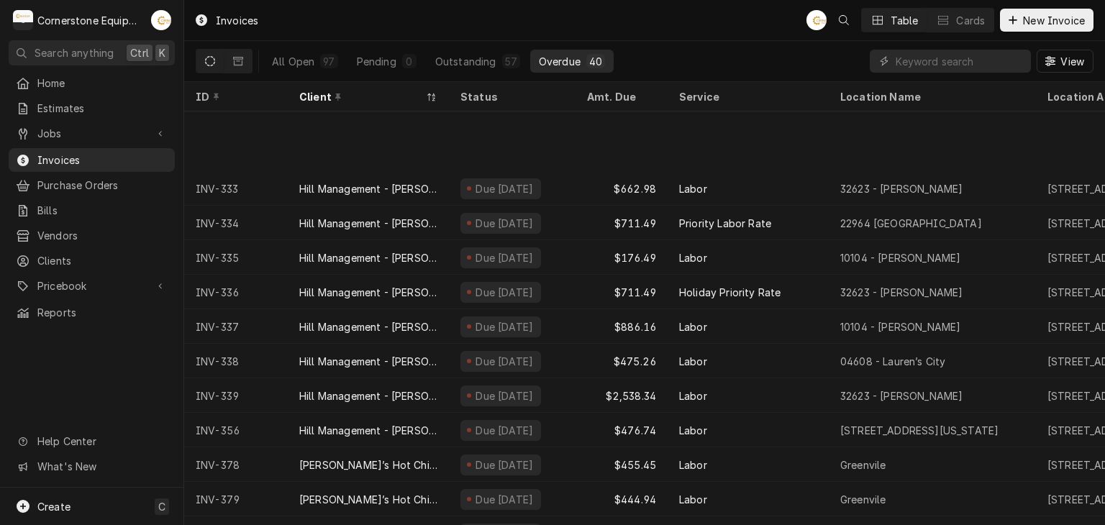
scroll to position [735, 0]
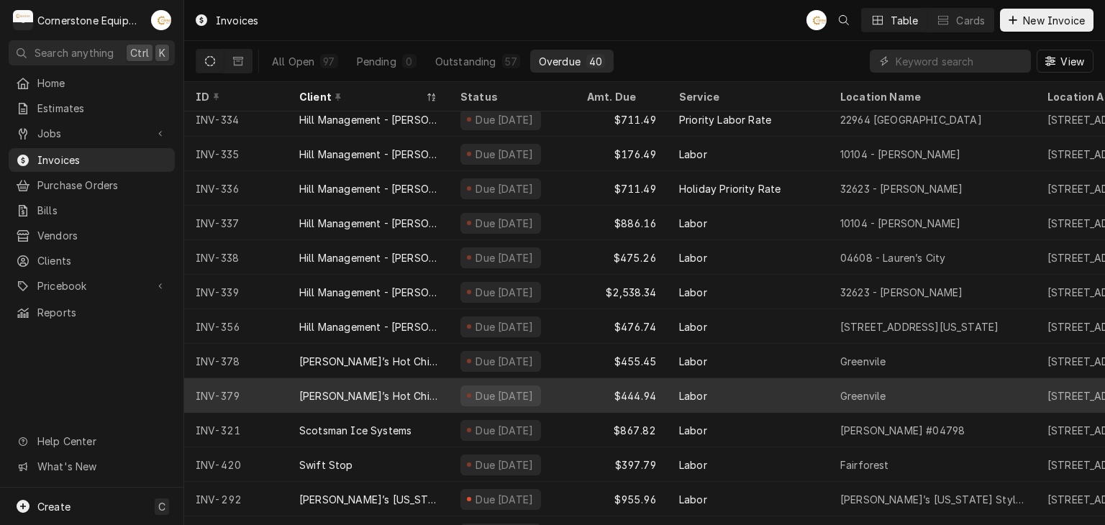
click at [347, 397] on div "[PERSON_NAME]’s Hot Chicken Shack" at bounding box center [368, 396] width 138 height 15
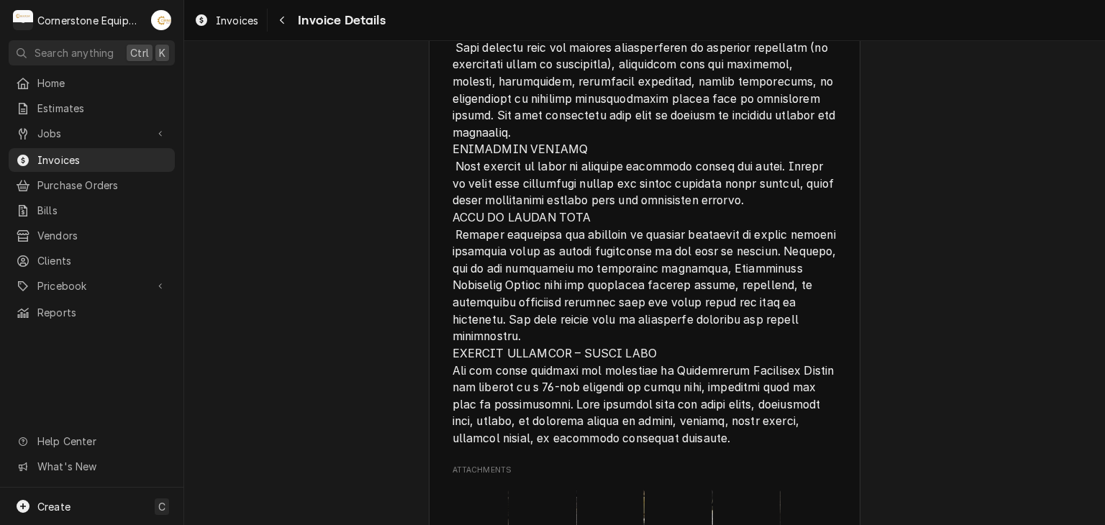
scroll to position [3228, 0]
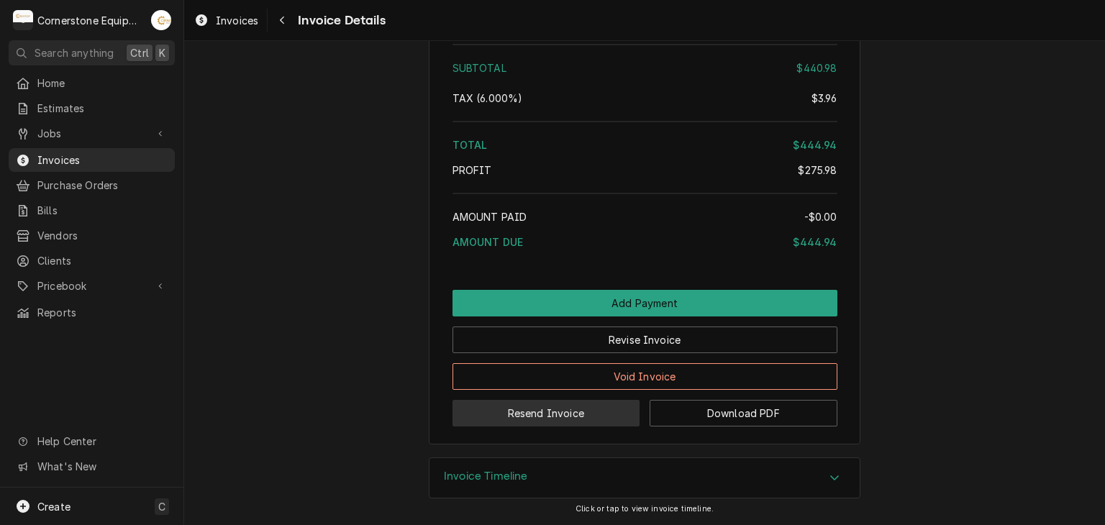
click at [551, 417] on button "Resend Invoice" at bounding box center [547, 413] width 188 height 27
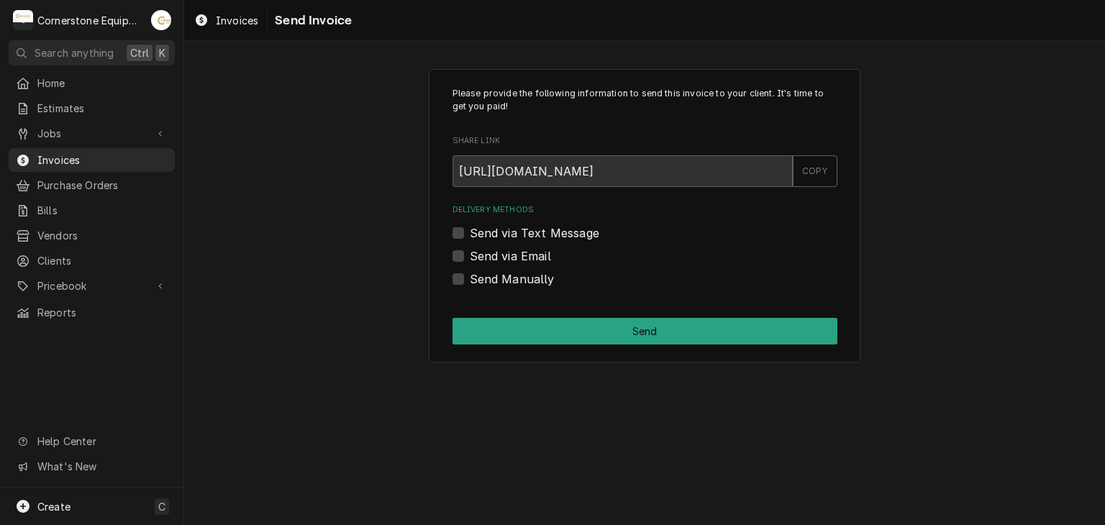
click at [503, 235] on label "Send via Text Message" at bounding box center [535, 233] width 130 height 17
click at [503, 235] on input "Send via Text Message" at bounding box center [662, 241] width 385 height 32
checkbox input "true"
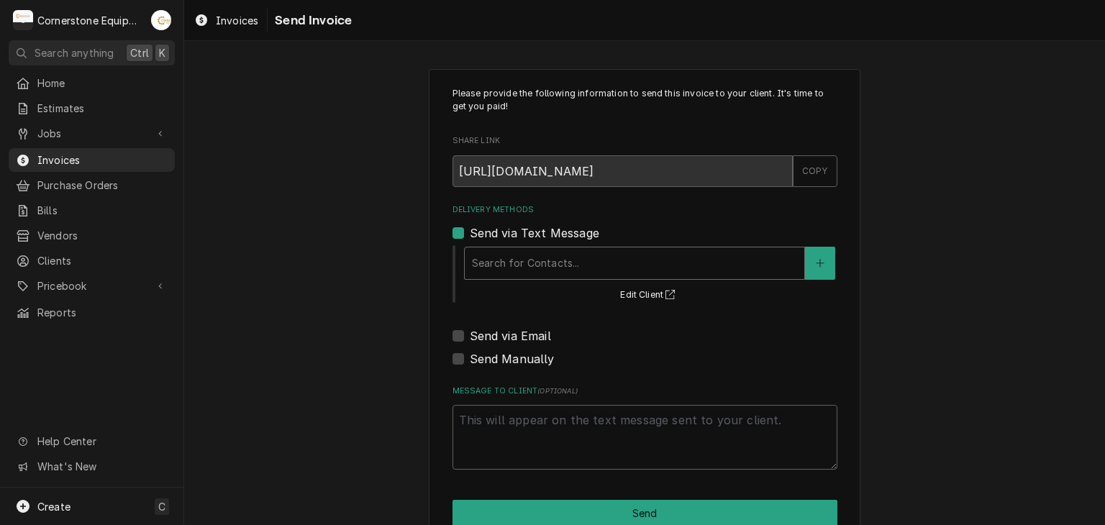
click at [494, 253] on div "Delivery Methods" at bounding box center [634, 263] width 325 height 26
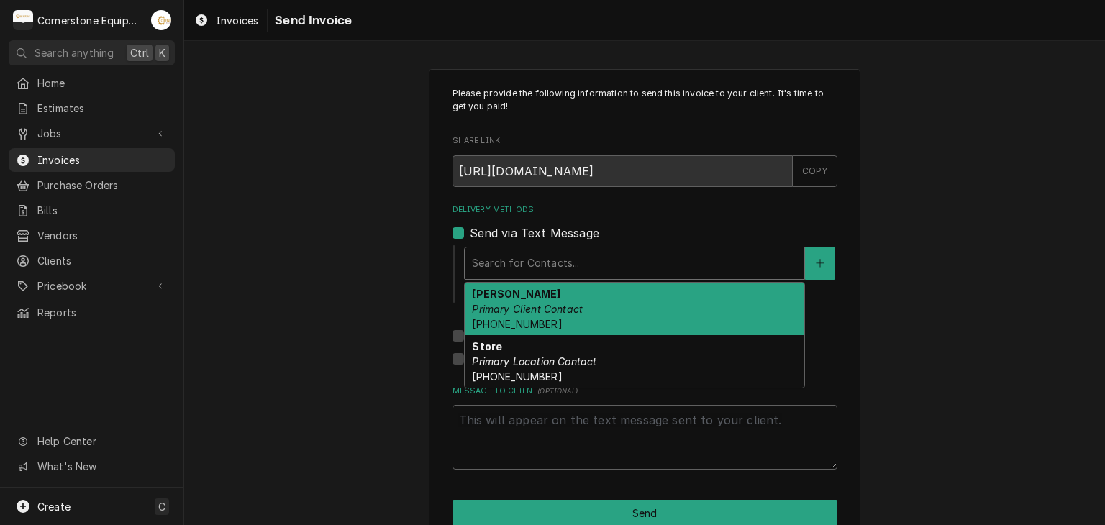
click at [492, 303] on em "Primary Client Contact" at bounding box center [527, 309] width 111 height 12
type textarea "x"
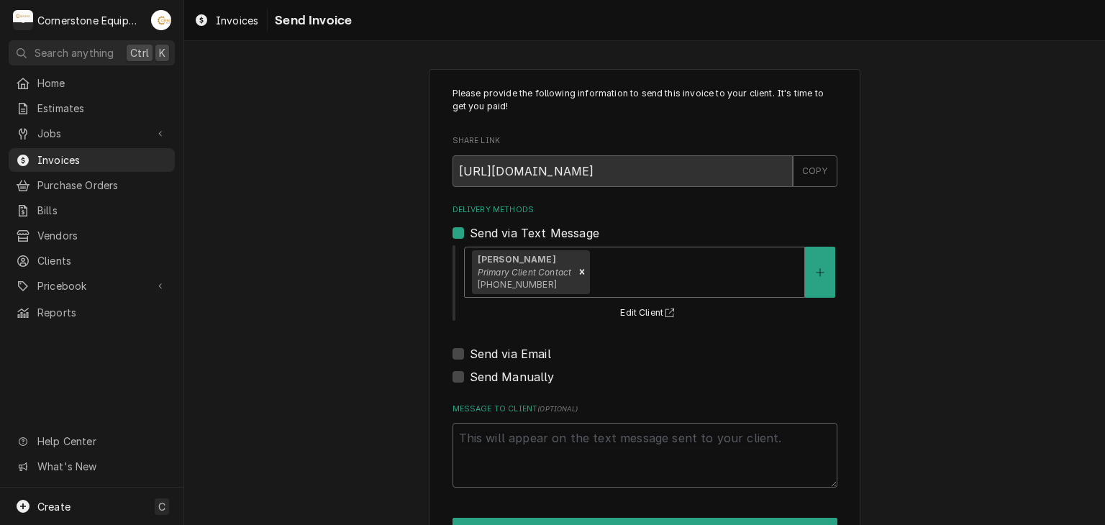
click at [501, 351] on label "Send via Email" at bounding box center [510, 353] width 81 height 17
click at [501, 351] on input "Send via Email" at bounding box center [662, 361] width 385 height 32
checkbox input "true"
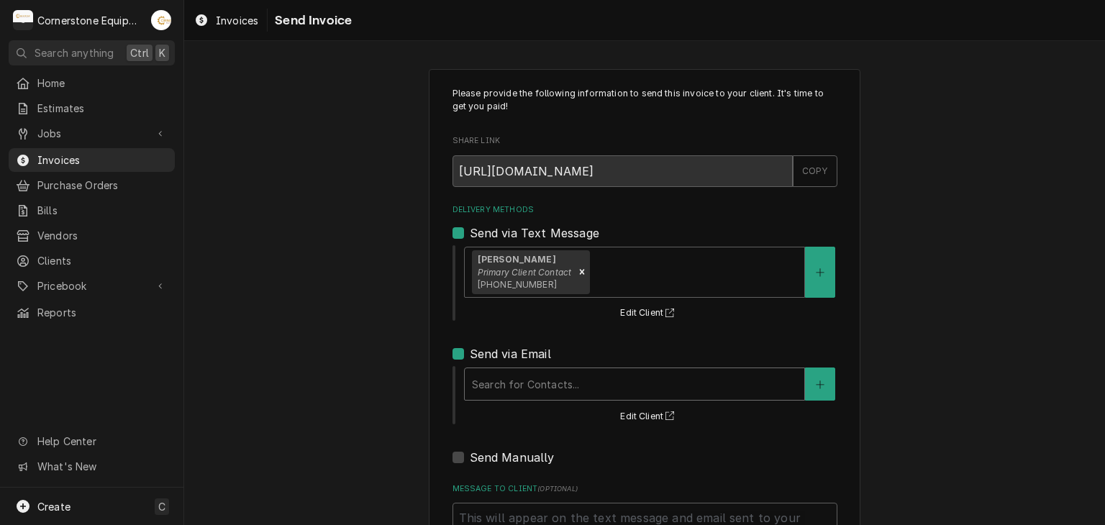
click at [501, 389] on div "Delivery Methods" at bounding box center [634, 384] width 325 height 26
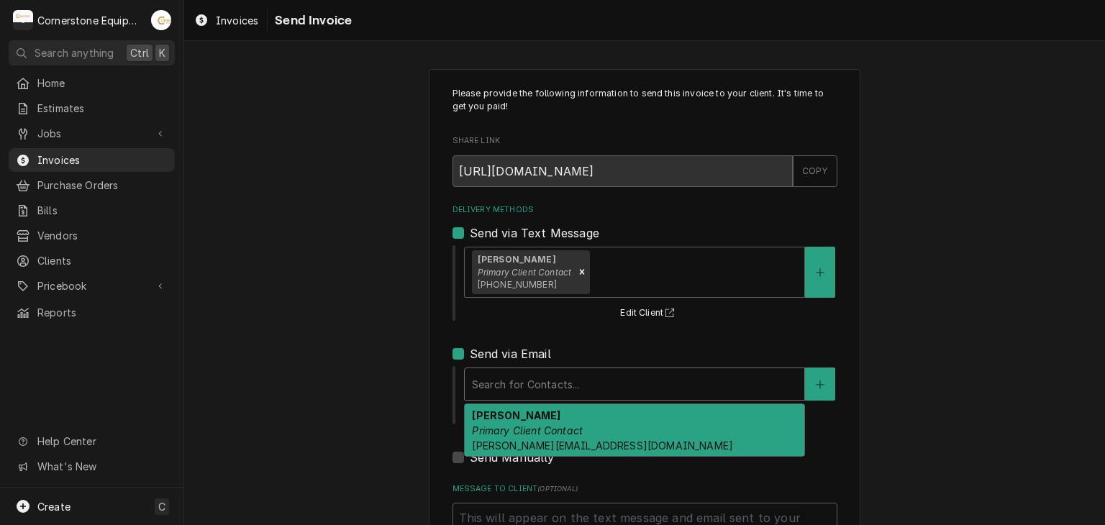
click at [497, 440] on span "jeremiah@rockyshotchickenshack.com" at bounding box center [602, 446] width 261 height 12
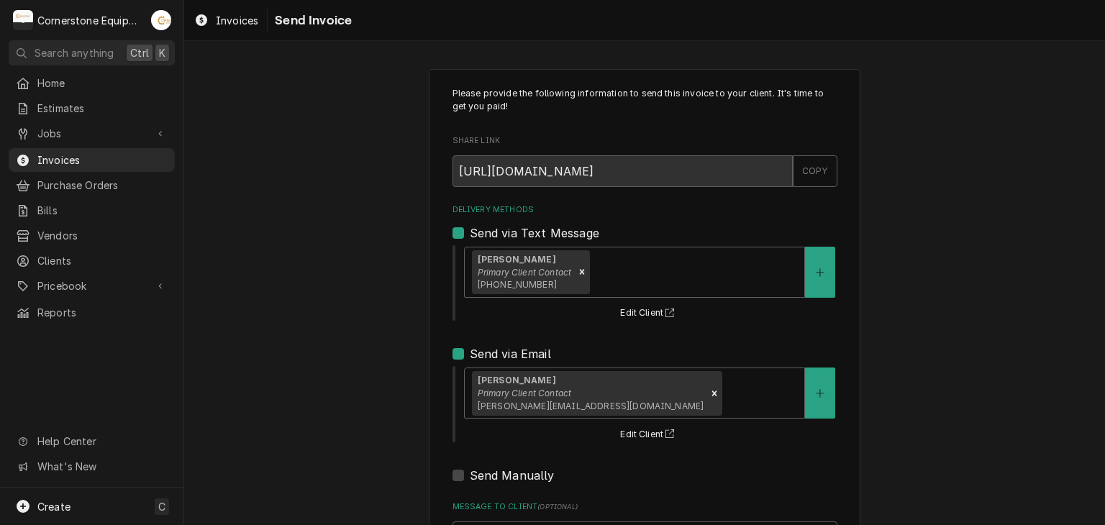
click at [329, 381] on div "Please provide the following information to send this invoice to your client. I…" at bounding box center [644, 365] width 921 height 618
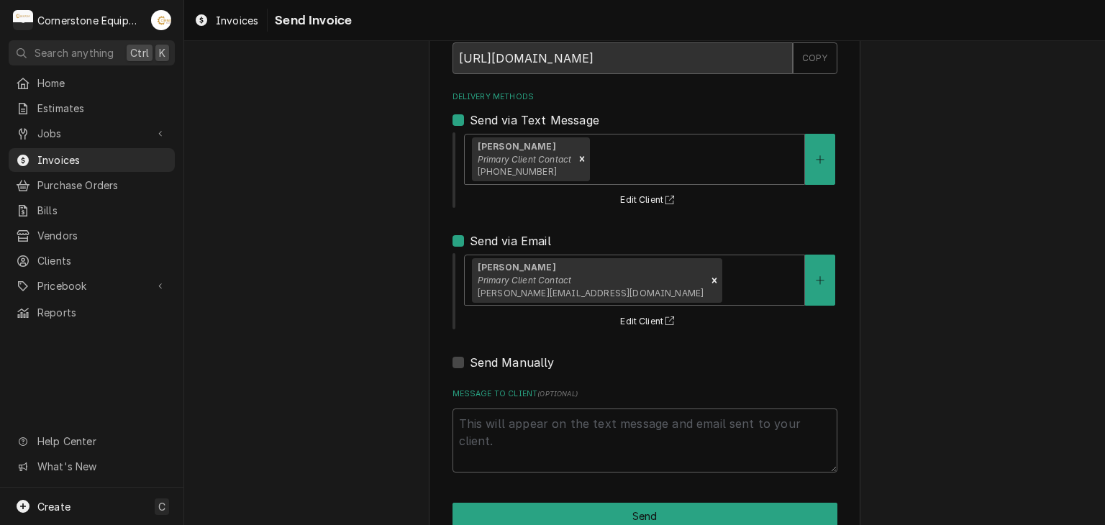
scroll to position [147, 0]
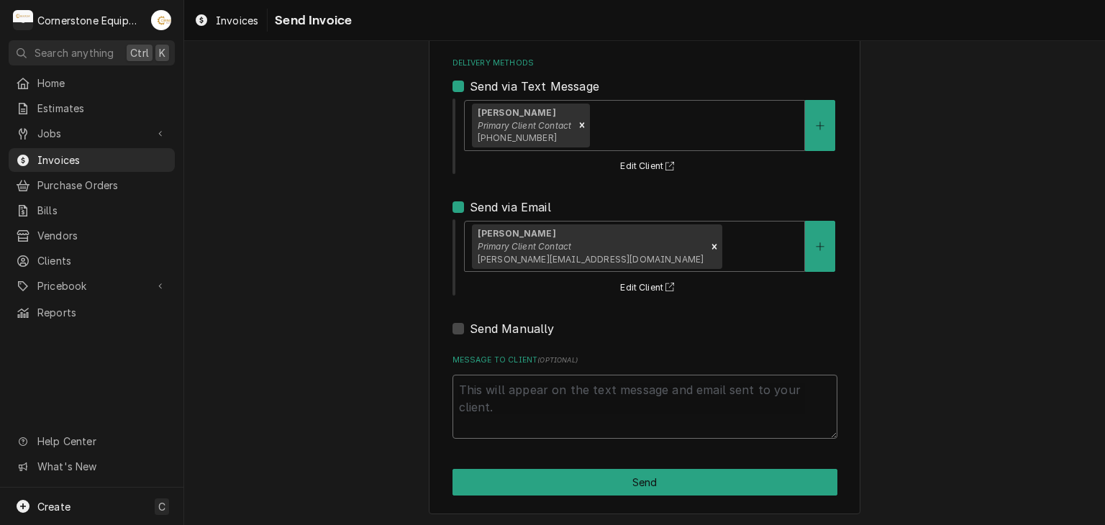
click at [469, 381] on textarea "Message to Client ( optional )" at bounding box center [645, 407] width 385 height 65
click at [746, 386] on textarea "Message to Client ( optional )" at bounding box center [645, 407] width 385 height 65
type textarea "x"
type textarea "T"
type textarea "x"
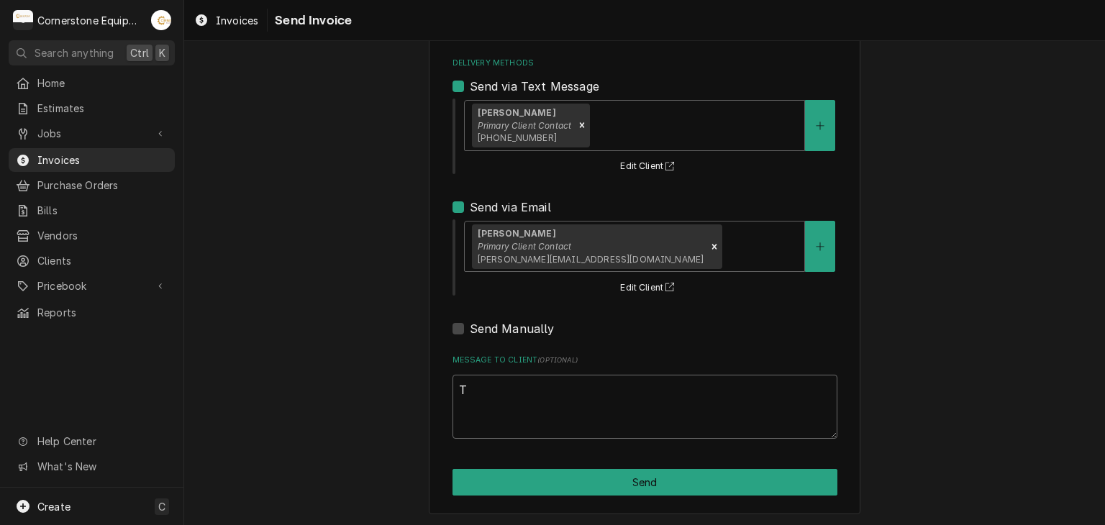
type textarea "Th"
type textarea "x"
type textarea "Tha"
type textarea "x"
type textarea "Than"
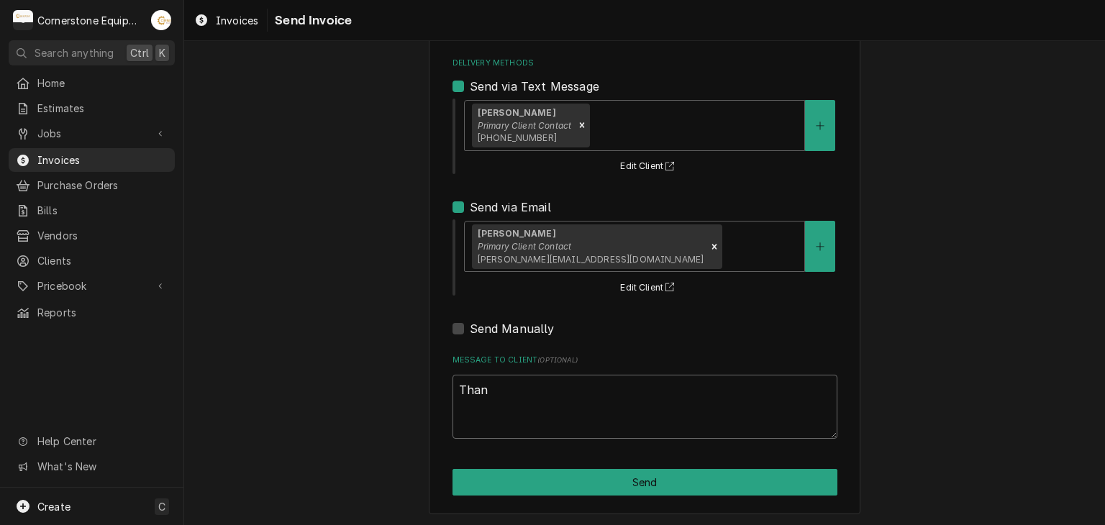
type textarea "x"
type textarea "Thank"
type textarea "x"
type textarea "Thank"
type textarea "x"
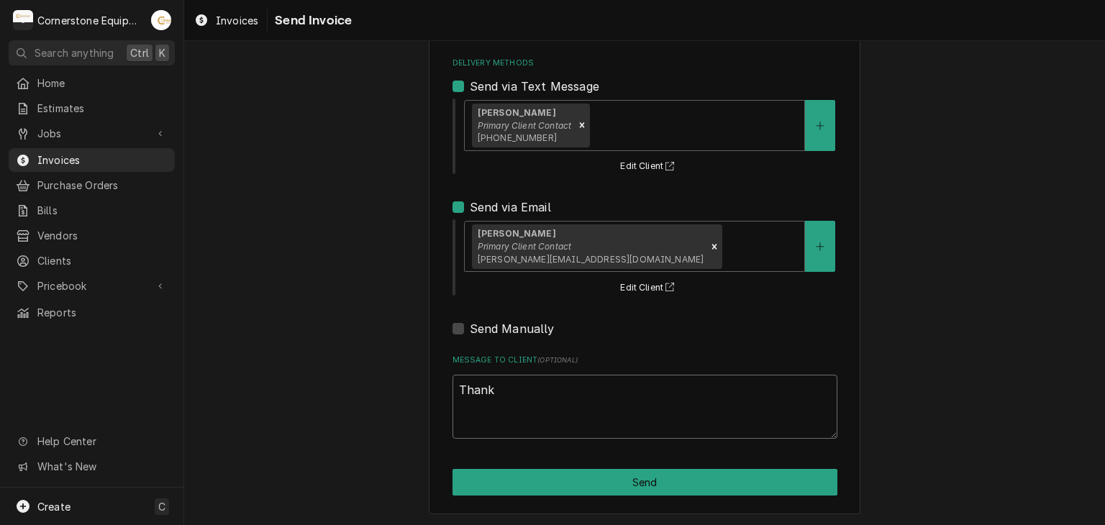
type textarea "Thank y"
type textarea "x"
type textarea "Thank yo"
type textarea "x"
type textarea "Thank you"
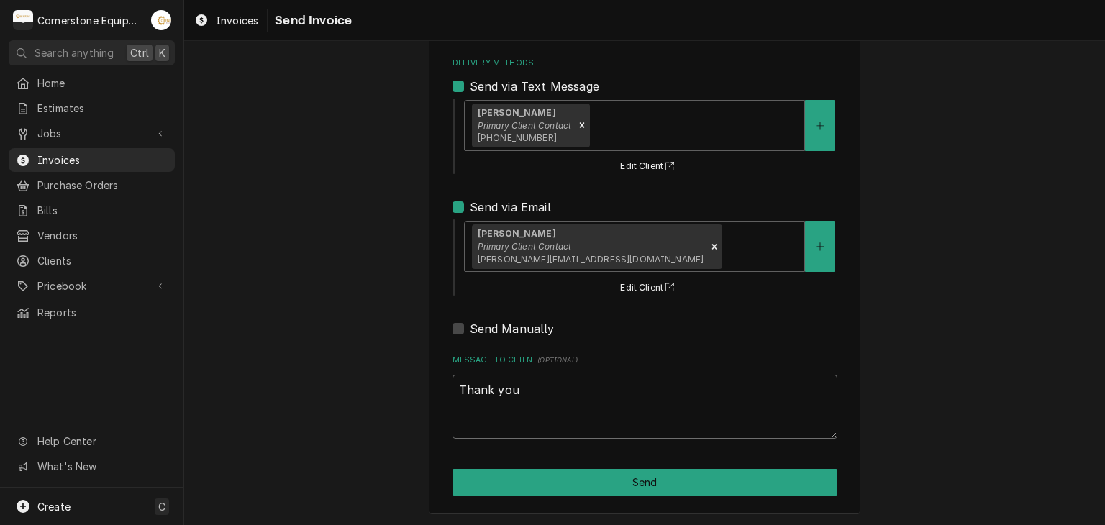
type textarea "x"
type textarea "Thank you f"
type textarea "x"
type textarea "Thank you fo"
type textarea "x"
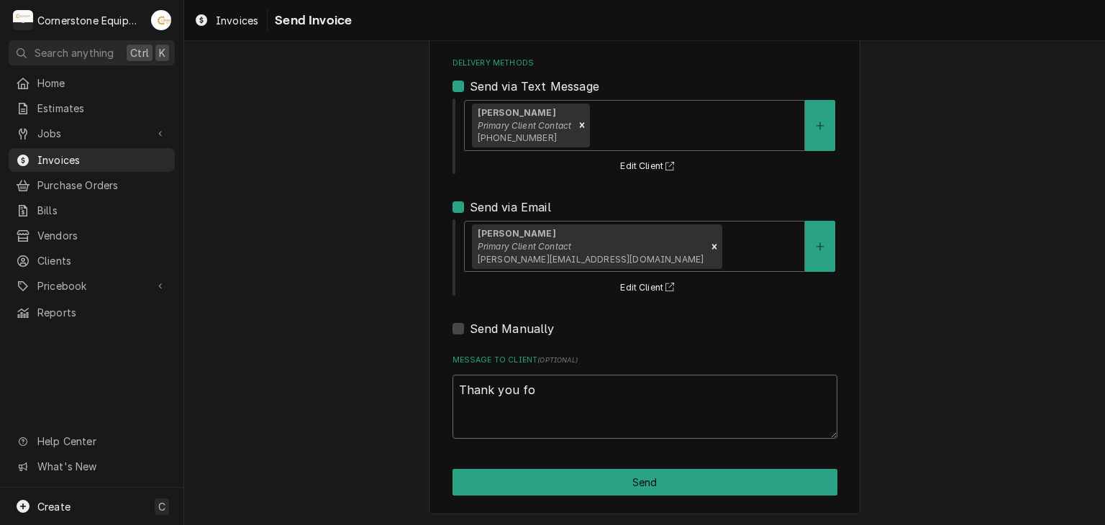
type textarea "Thank you for"
type textarea "x"
type textarea "Thank you for"
type textarea "x"
type textarea "Thank you for t"
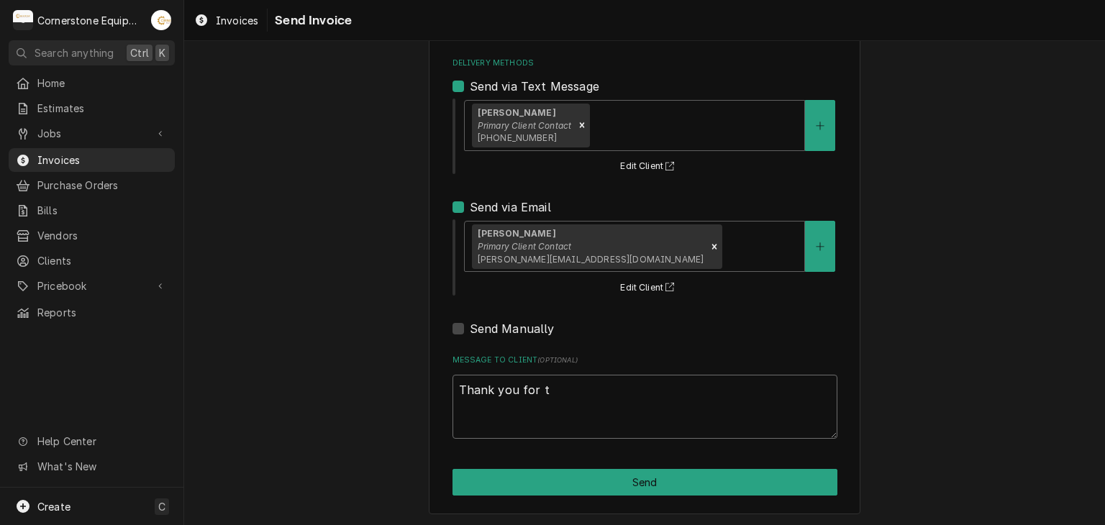
type textarea "x"
type textarea "Thank you for th"
type textarea "x"
type textarea "Thank you for the"
type textarea "x"
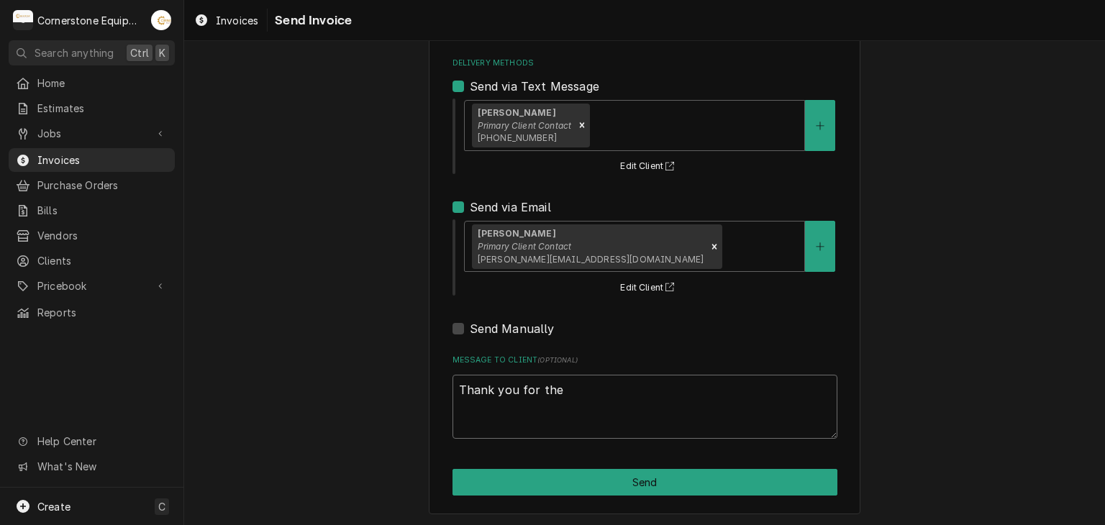
type textarea "Thank you for the"
type textarea "x"
type textarea "Thank you for the o"
type textarea "x"
type textarea "Thank you for the op"
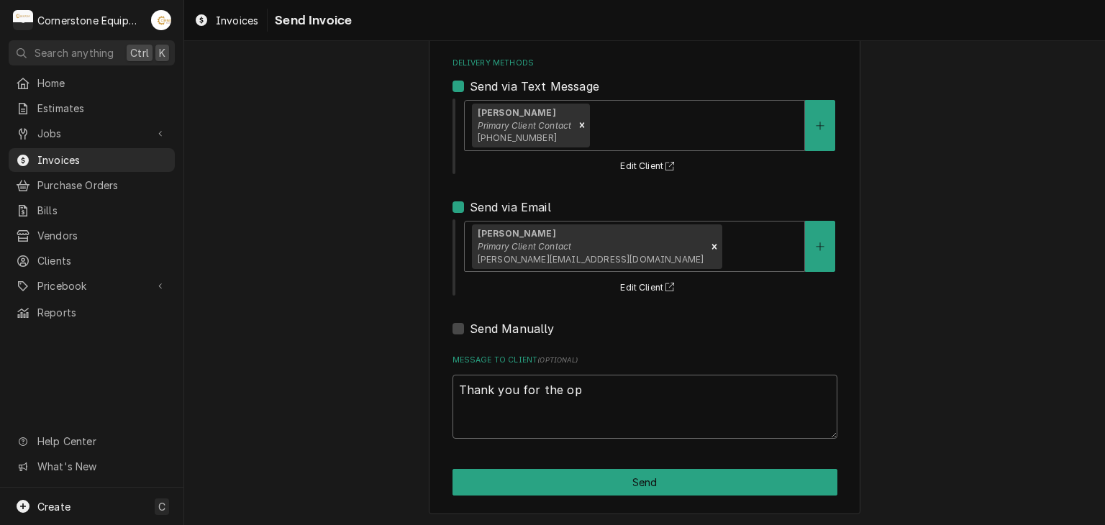
type textarea "x"
type textarea "Thank you for the opp"
type textarea "x"
type textarea "Thank you for the oppo"
type textarea "x"
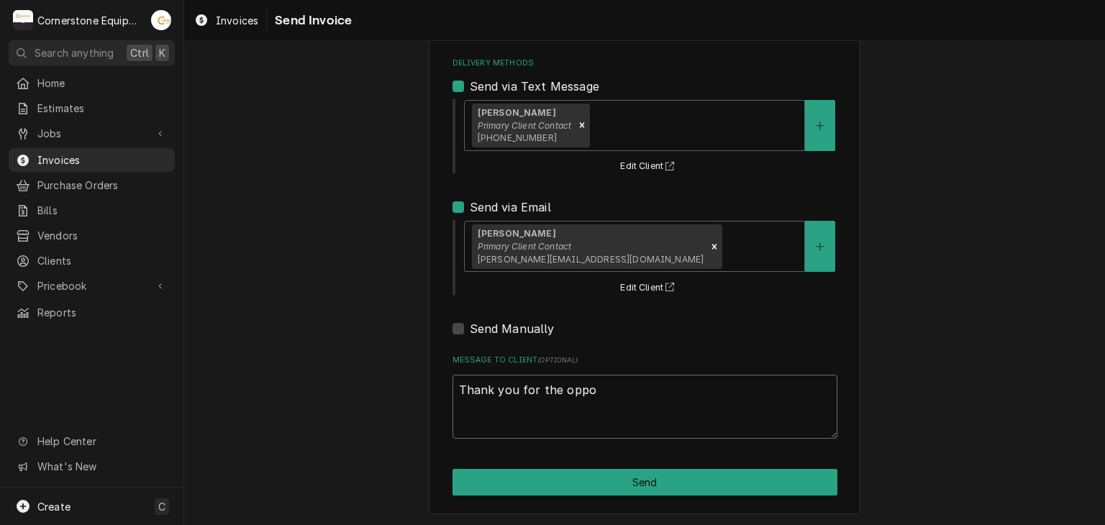
type textarea "Thank you for the oppor"
type textarea "x"
type textarea "Thank you for the opport"
type textarea "x"
type textarea "Thank you for the opportu"
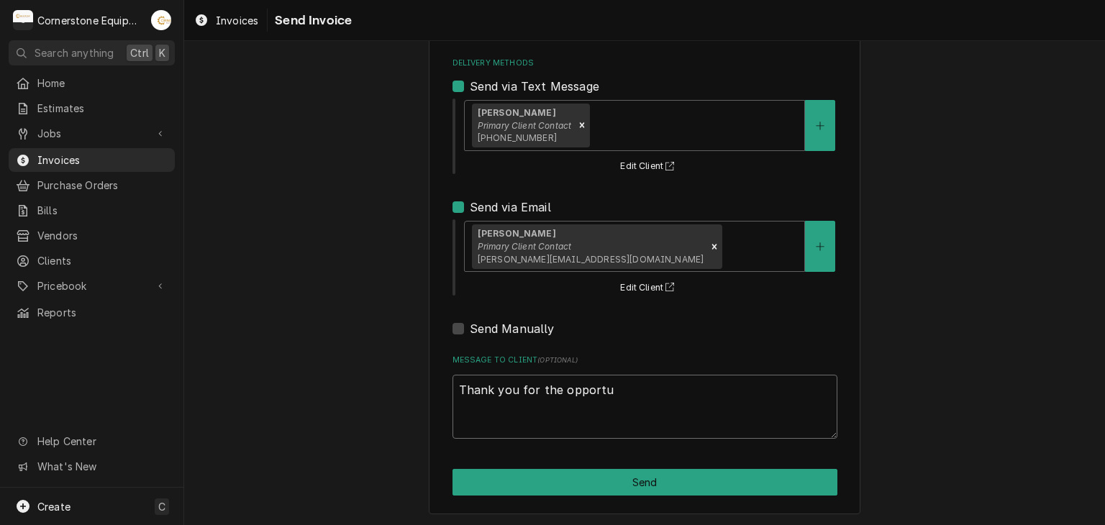
type textarea "x"
type textarea "Thank you for the opportuni"
type textarea "x"
type textarea "Thank you for the opportunit"
type textarea "x"
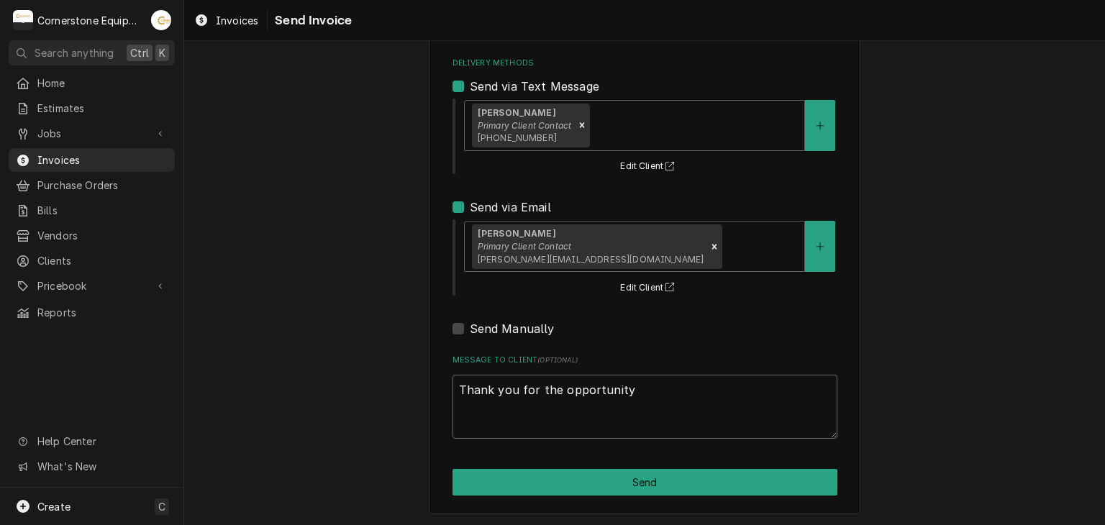
type textarea "Thank you for the opportunity"
type textarea "x"
type textarea "Thank you for the opportunity t"
type textarea "x"
type textarea "Thank you for the opportunity to"
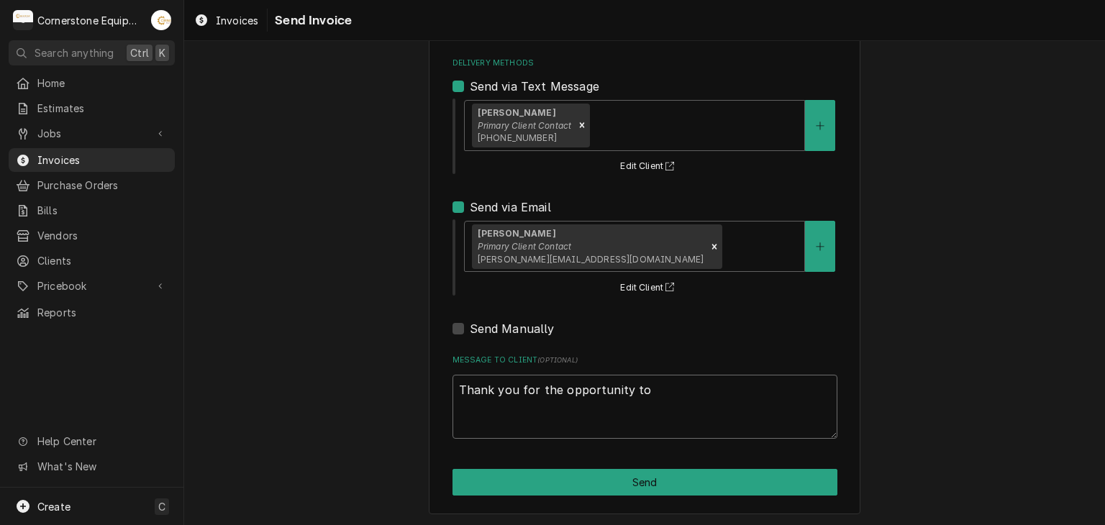
type textarea "x"
type textarea "Thank you for the opportunity to"
type textarea "x"
type textarea "Thank you for the opportunity to b"
type textarea "x"
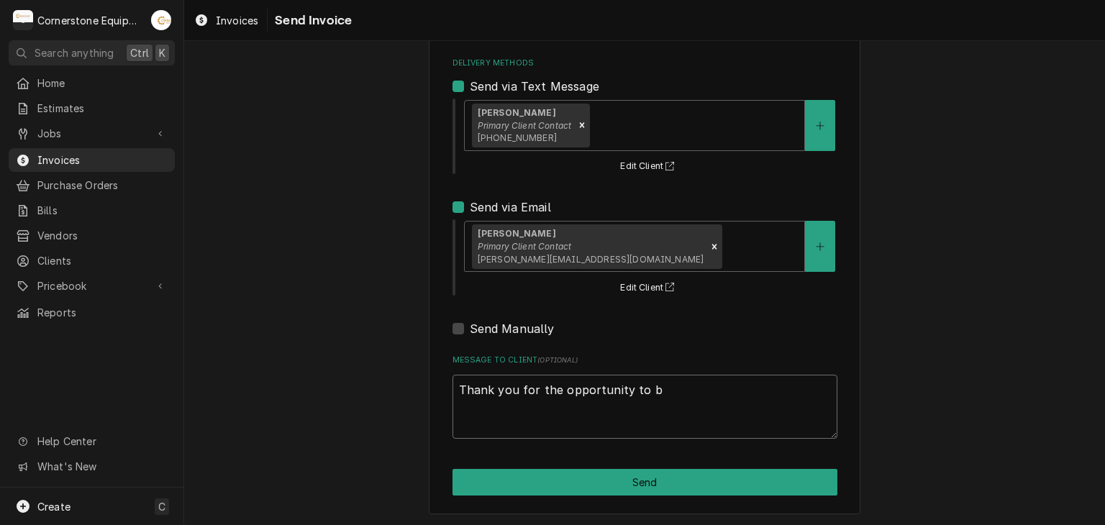
type textarea "Thank you for the opportunity to be"
type textarea "x"
type textarea "Thank you for the opportunity to beo"
type textarea "x"
type textarea "Thank you for the opportunity to be"
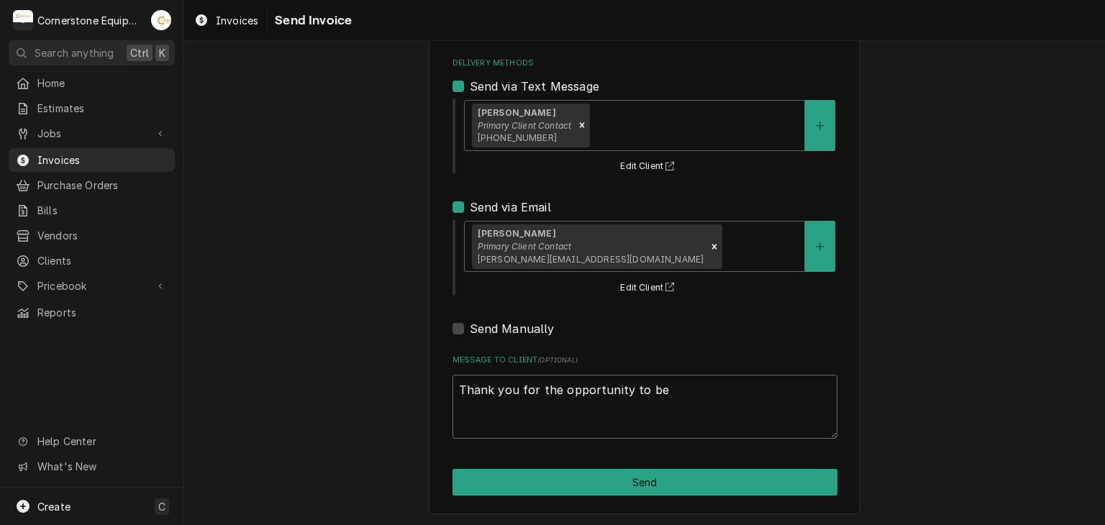
type textarea "x"
type textarea "Thank you for the opportunity to be"
type textarea "x"
type textarea "Thank you for the opportunity to be o"
type textarea "x"
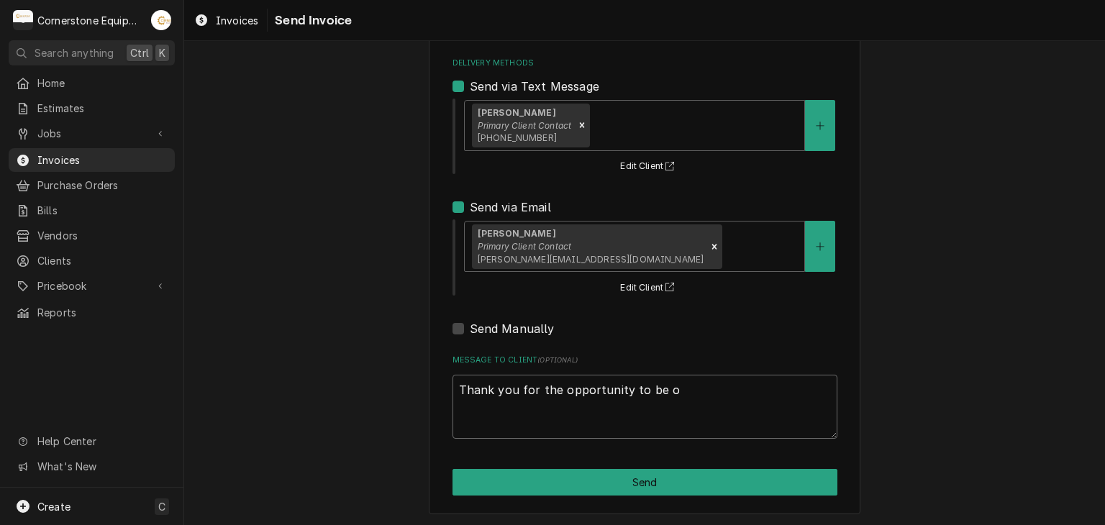
type textarea "Thank you for the opportunity to be of"
type textarea "x"
type textarea "Thank you for the opportunity to be of"
type textarea "x"
type textarea "Thank you for the opportunity to be of s"
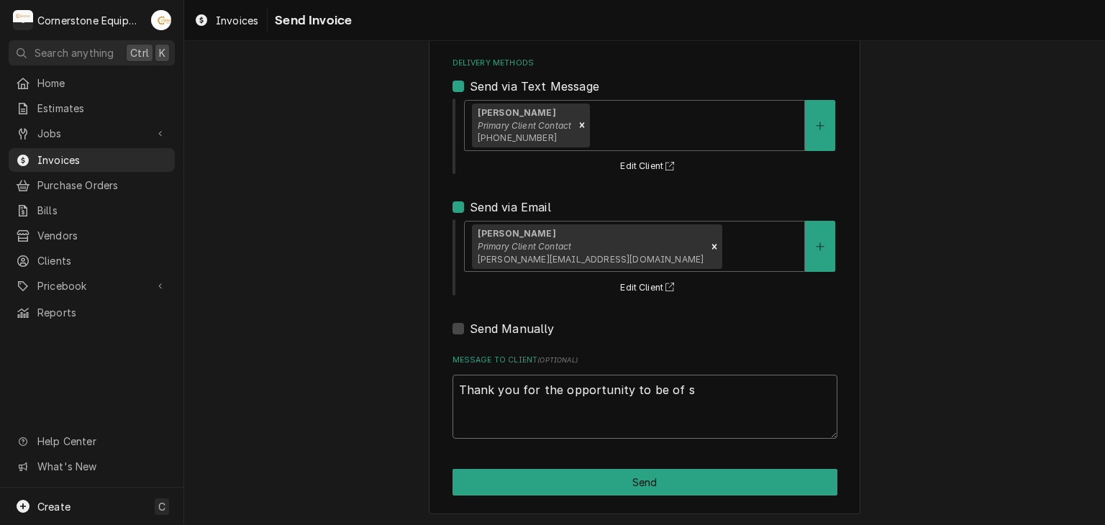
type textarea "x"
type textarea "Thank you for the opportunity to be of se"
type textarea "x"
type textarea "Thank you for the opportunity to be of ser"
type textarea "x"
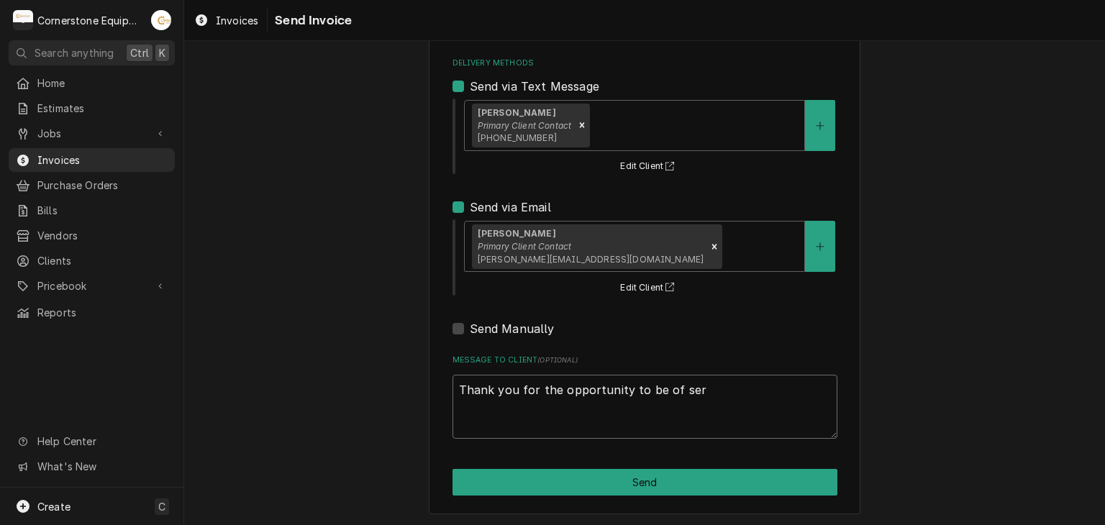
type textarea "Thank you for the opportunity to be of serv"
type textarea "x"
type textarea "Thank you for the opportunity to be of servic"
type textarea "x"
type textarea "Thank you for the opportunity to be of service"
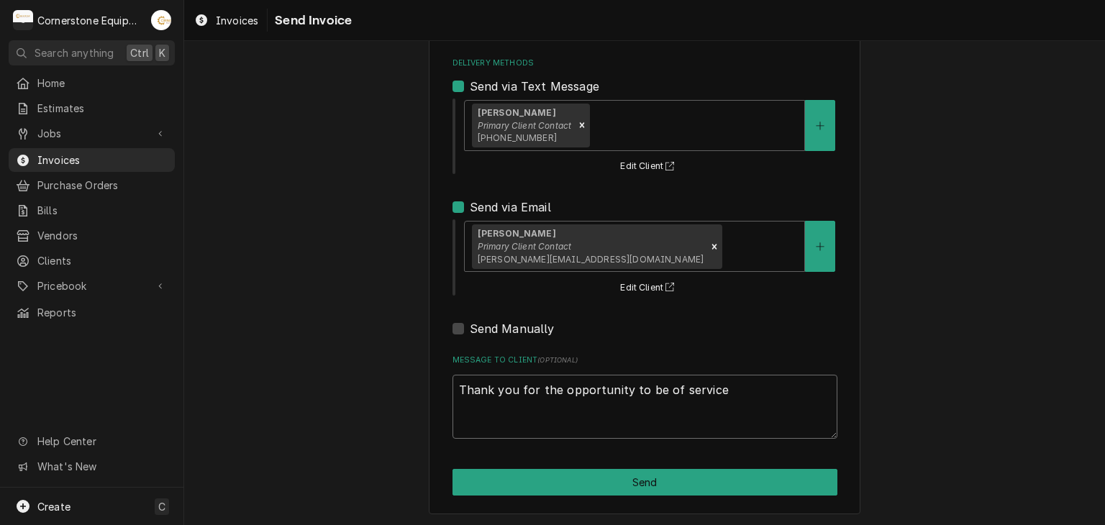
type textarea "x"
click at [746, 387] on textarea "Thank you for the opportunity to be of service!" at bounding box center [645, 407] width 385 height 65
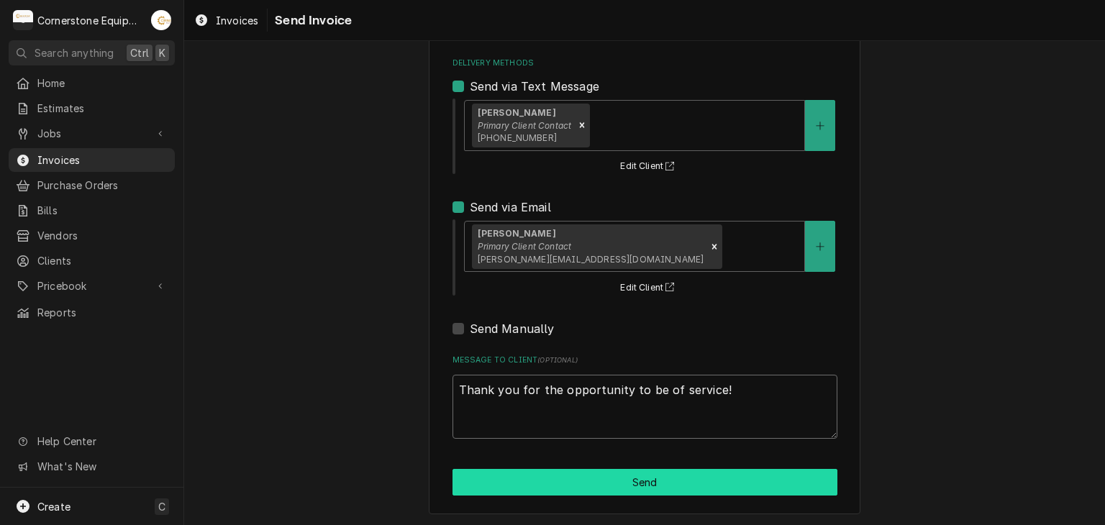
type textarea "Thank you for the opportunity to be of service!"
click at [693, 487] on button "Send" at bounding box center [645, 482] width 385 height 27
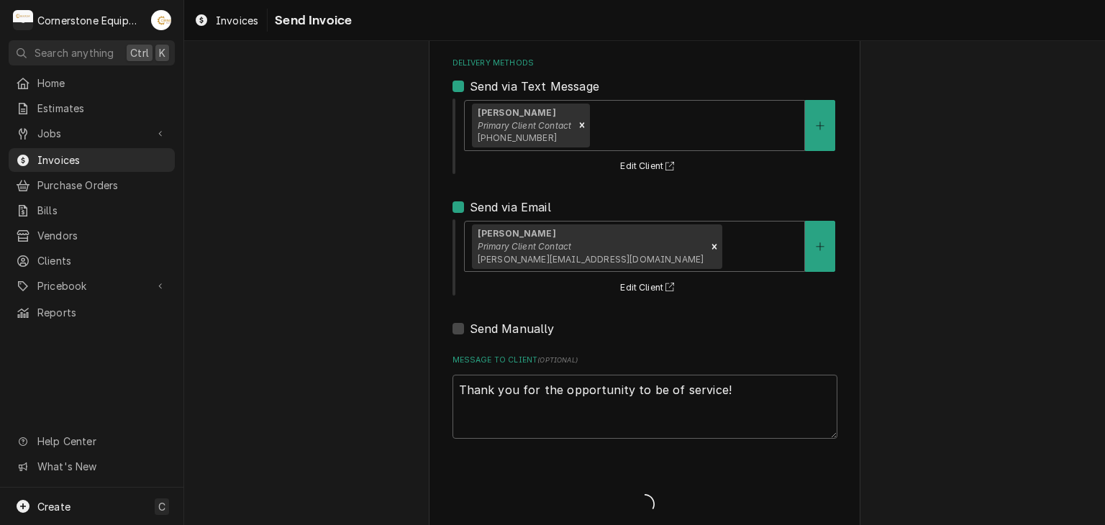
type textarea "x"
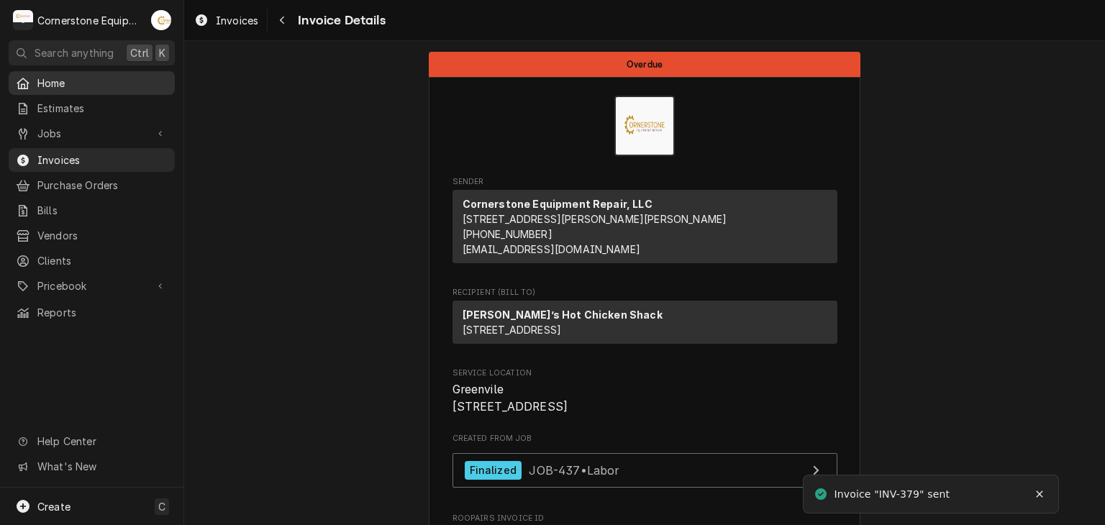
click at [102, 84] on span "Home" at bounding box center [102, 83] width 130 height 15
